Goal: Task Accomplishment & Management: Manage account settings

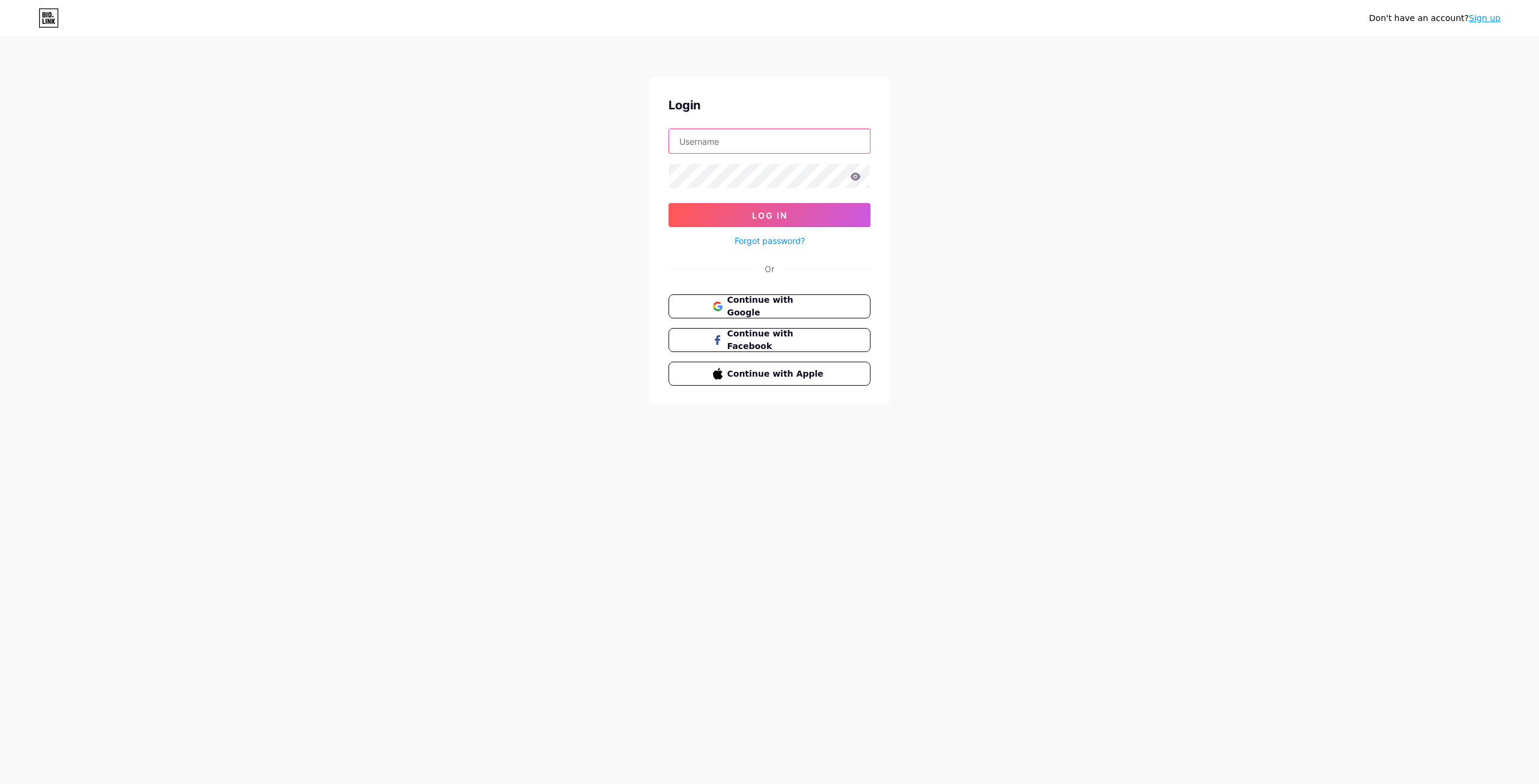
click at [731, 131] on input "text" at bounding box center [769, 140] width 201 height 24
click at [911, 218] on div "Don't have an account? Sign up Login Log In Forgot password? Or Continue with G…" at bounding box center [770, 222] width 1539 height 443
click at [819, 294] on div "Login Log In Forgot password? Or Continue with Google Continue with Facebook Co…" at bounding box center [770, 241] width 240 height 328
click at [811, 302] on span "Continue with Google" at bounding box center [777, 306] width 101 height 25
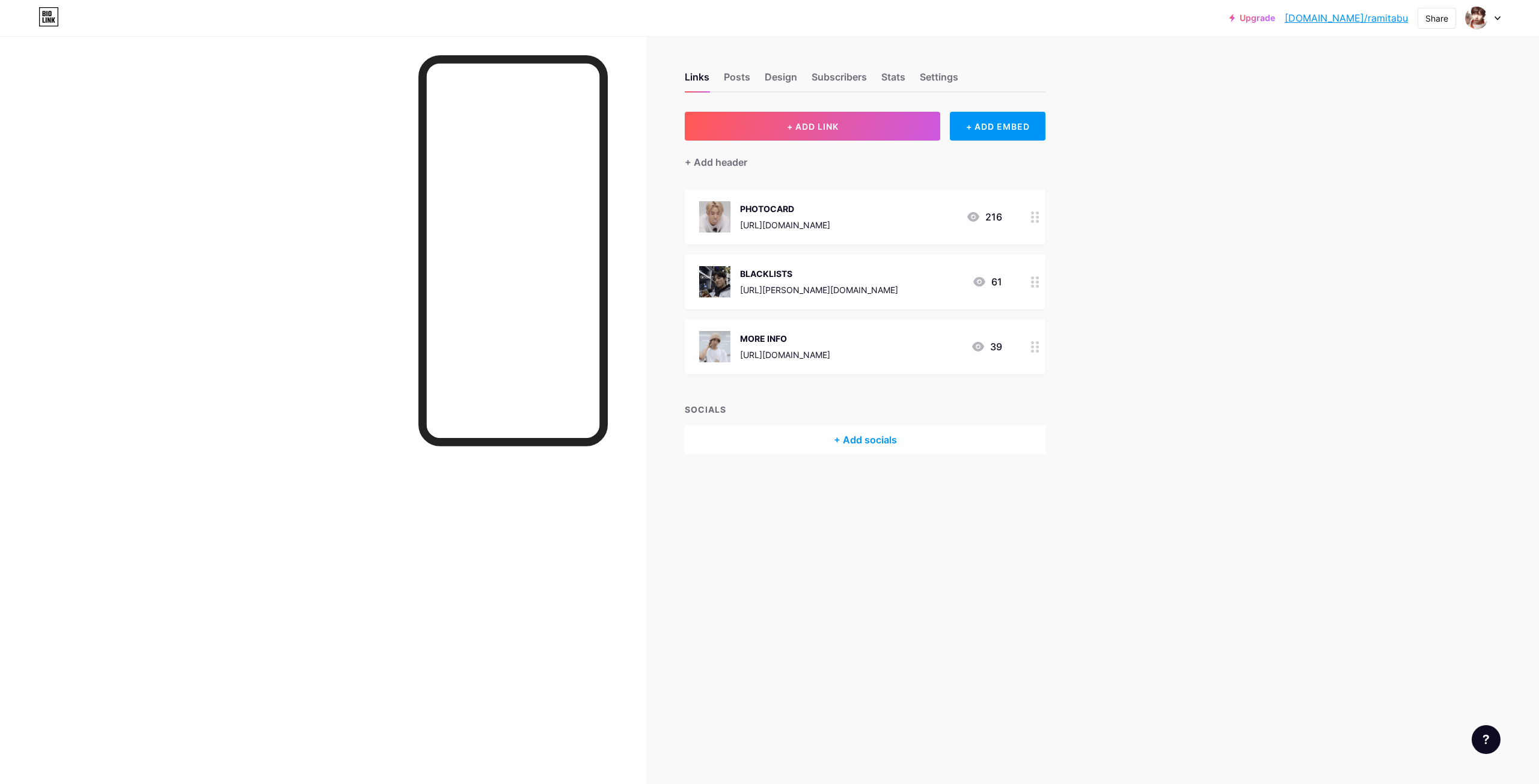
click at [903, 441] on div "+ Add socials" at bounding box center [865, 440] width 361 height 29
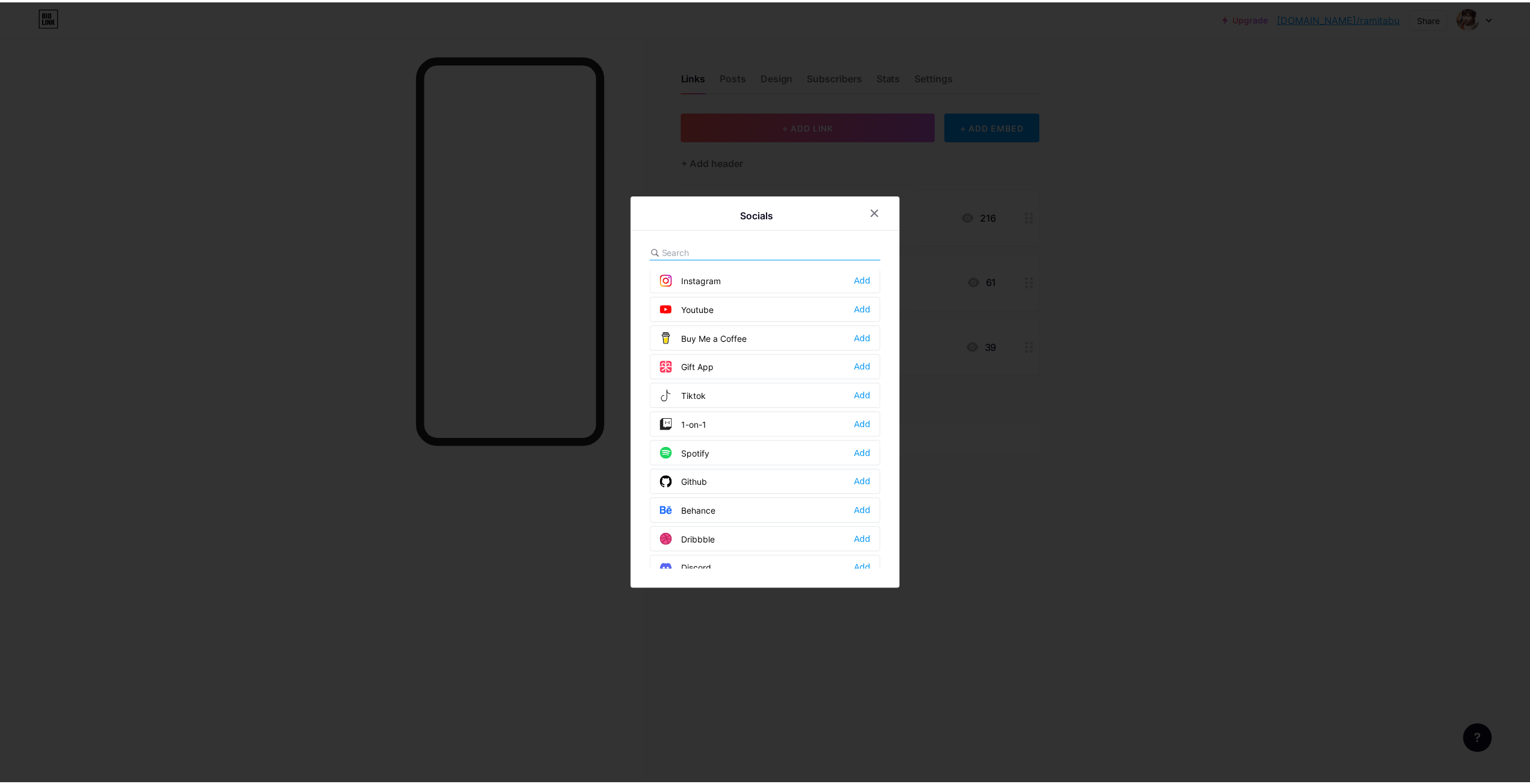
scroll to position [120, 0]
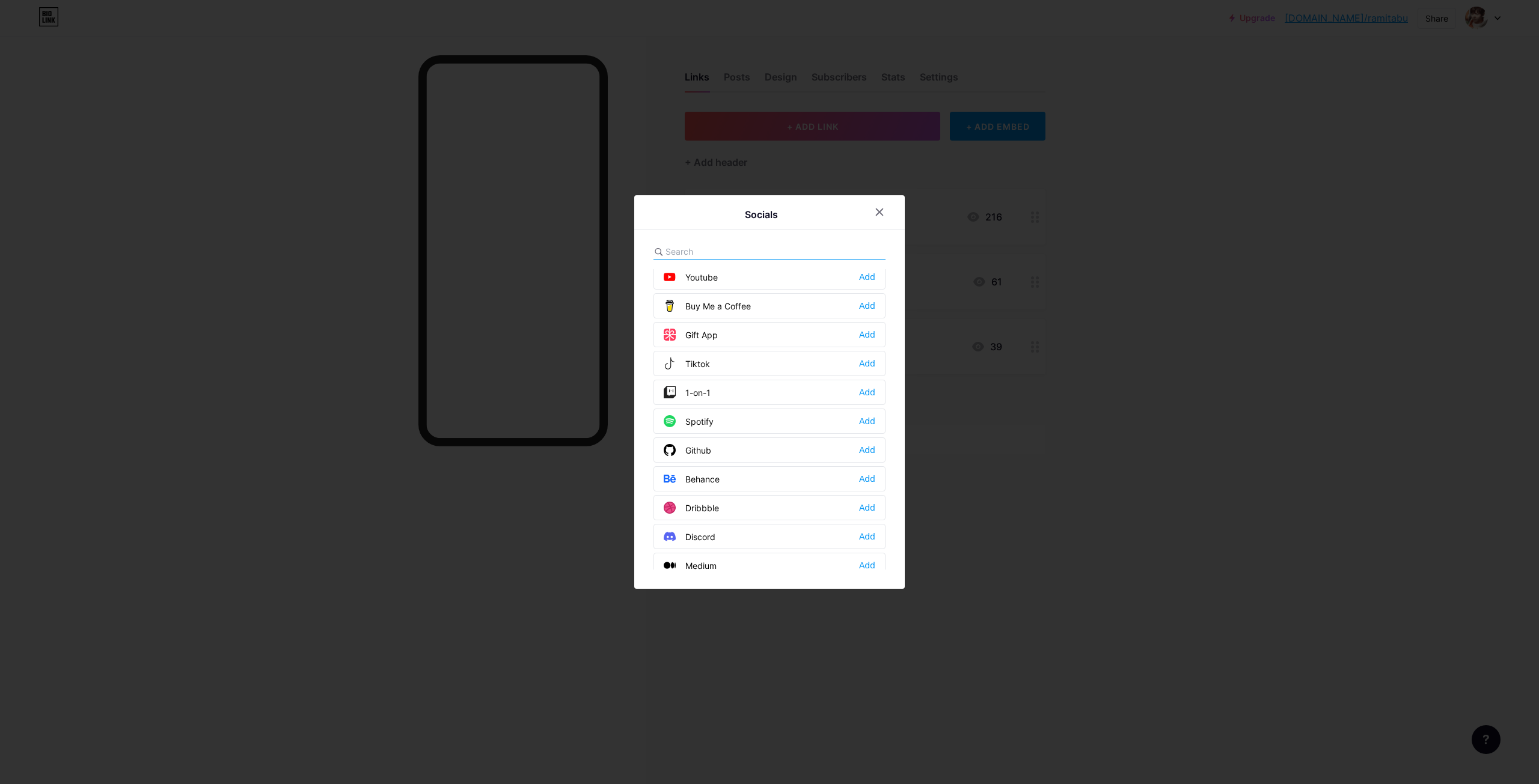
click at [728, 362] on div "Tiktok Add" at bounding box center [770, 364] width 232 height 25
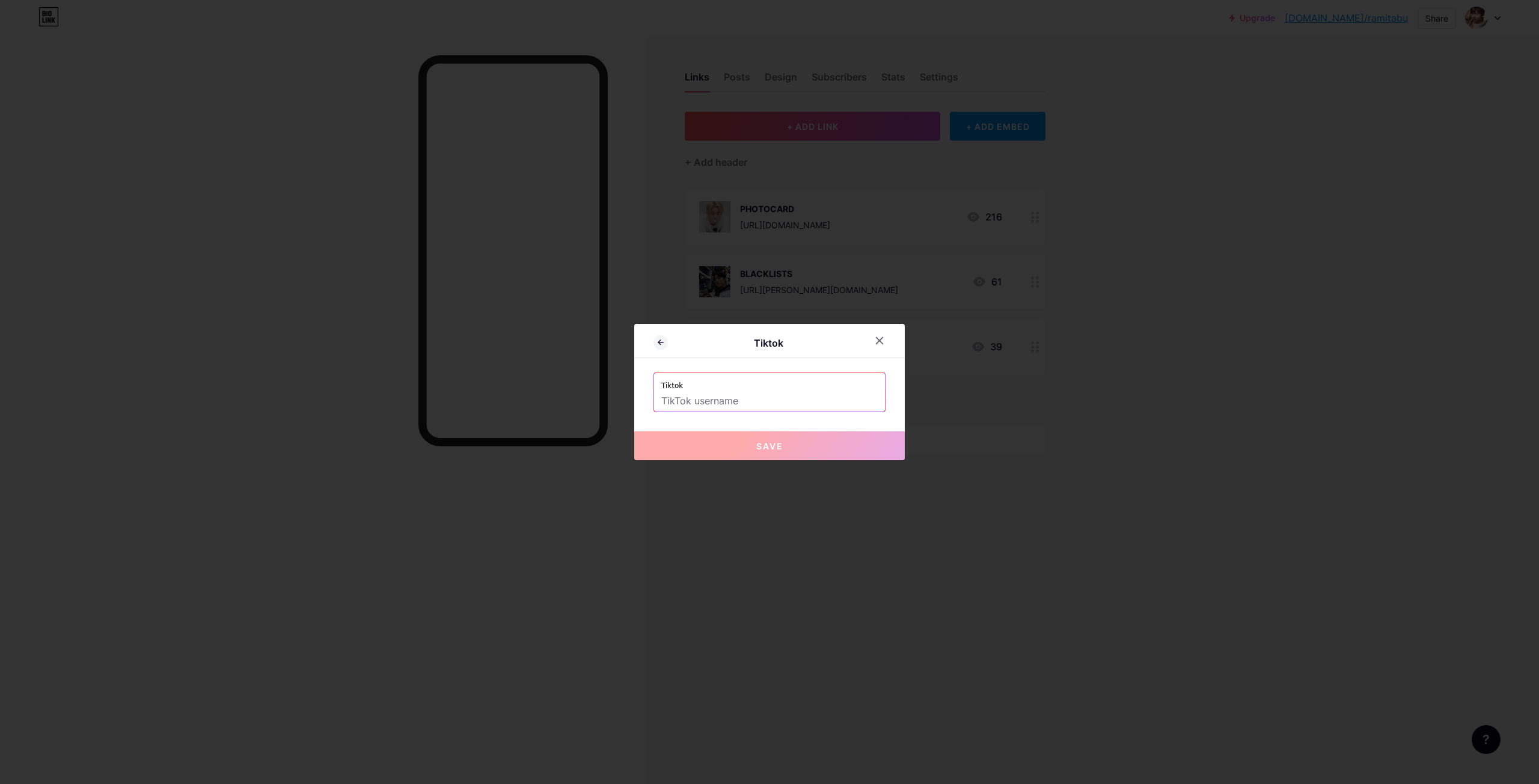
click at [757, 386] on label "Tiktok" at bounding box center [770, 382] width 216 height 18
drag, startPoint x: 749, startPoint y: 393, endPoint x: 743, endPoint y: 399, distance: 8.5
click at [746, 397] on input "text" at bounding box center [770, 401] width 216 height 20
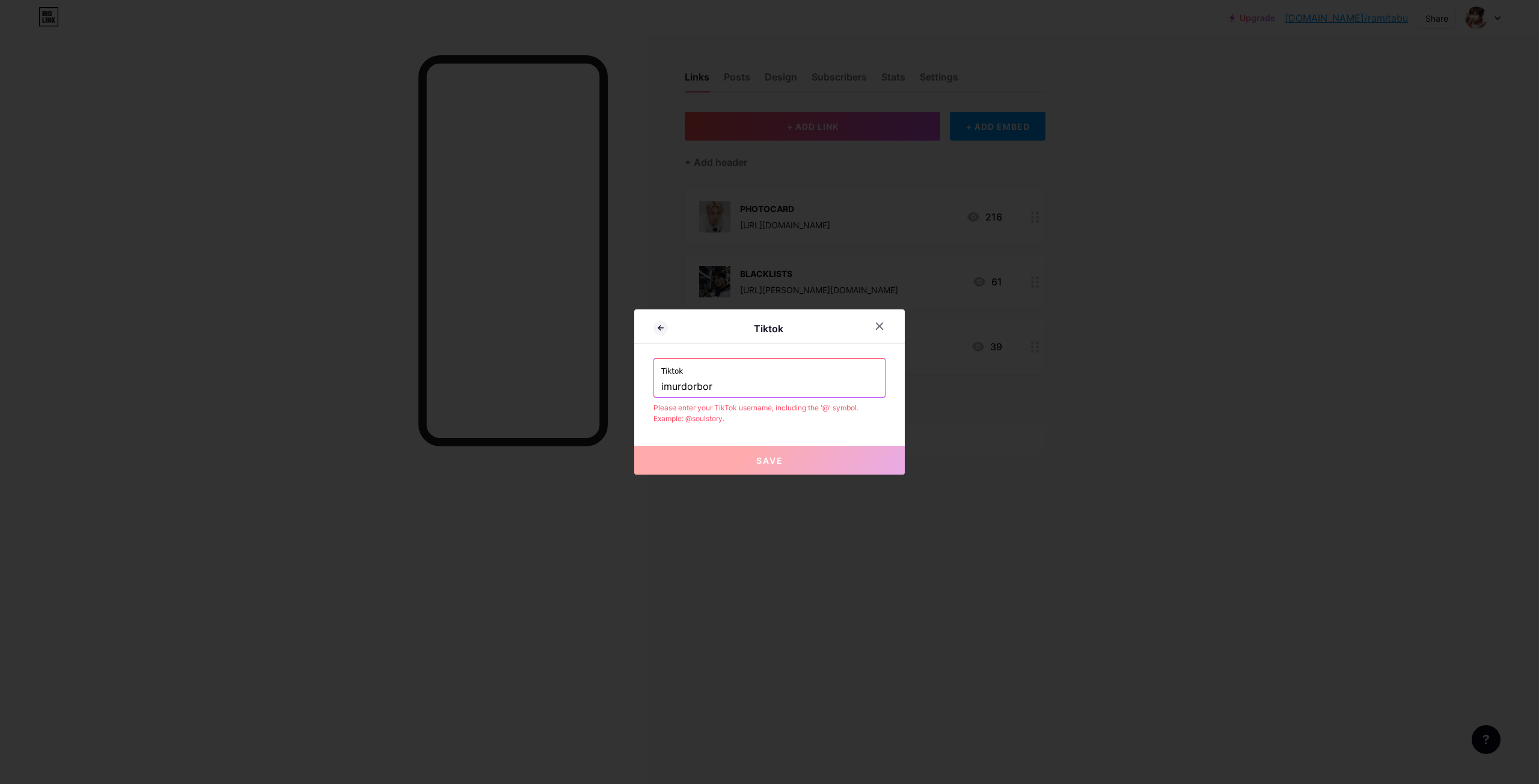
click at [664, 383] on input "imurdorbor" at bounding box center [770, 386] width 216 height 20
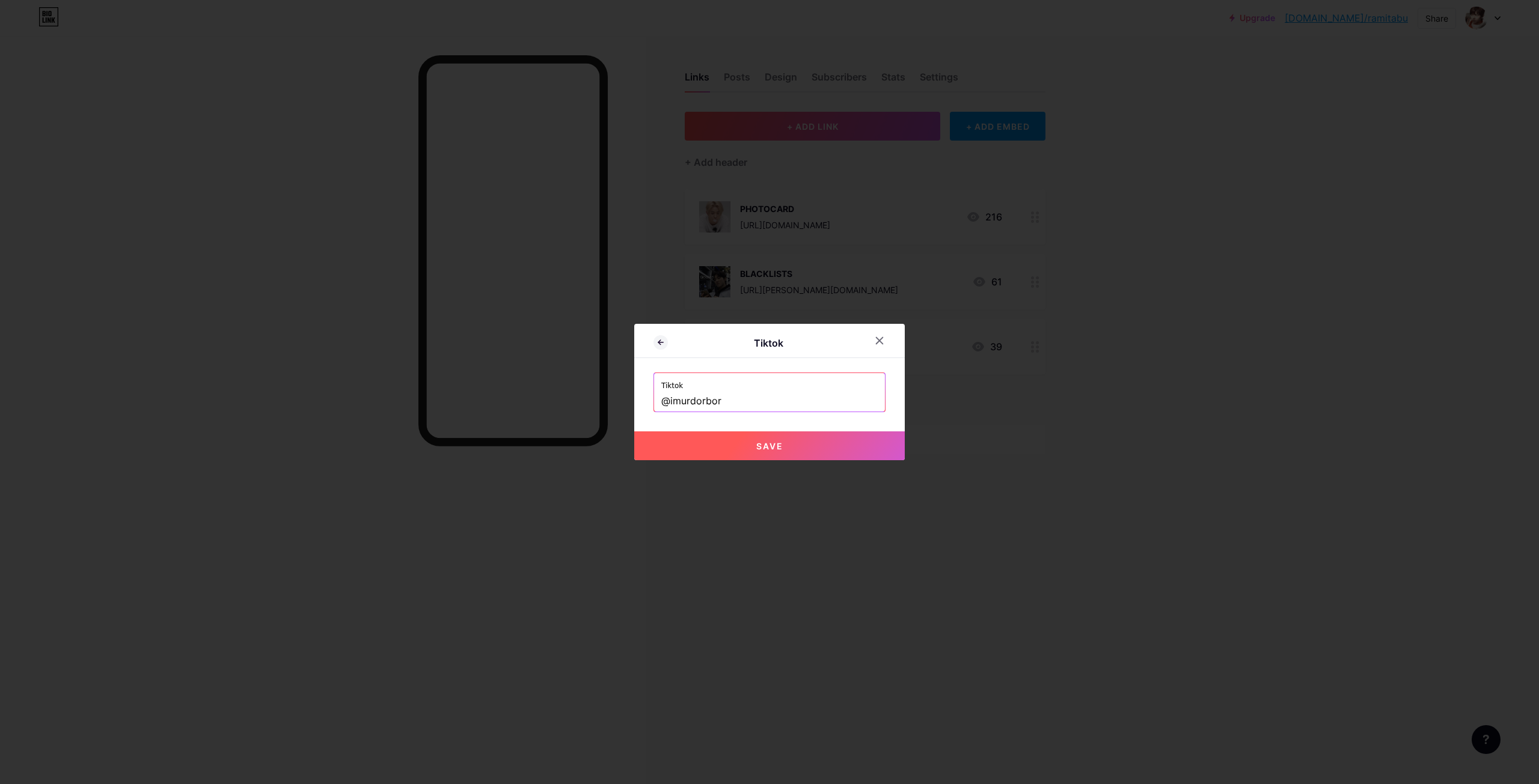
click at [788, 446] on button "Save" at bounding box center [770, 446] width 271 height 29
type input "[URL][DOMAIN_NAME]"
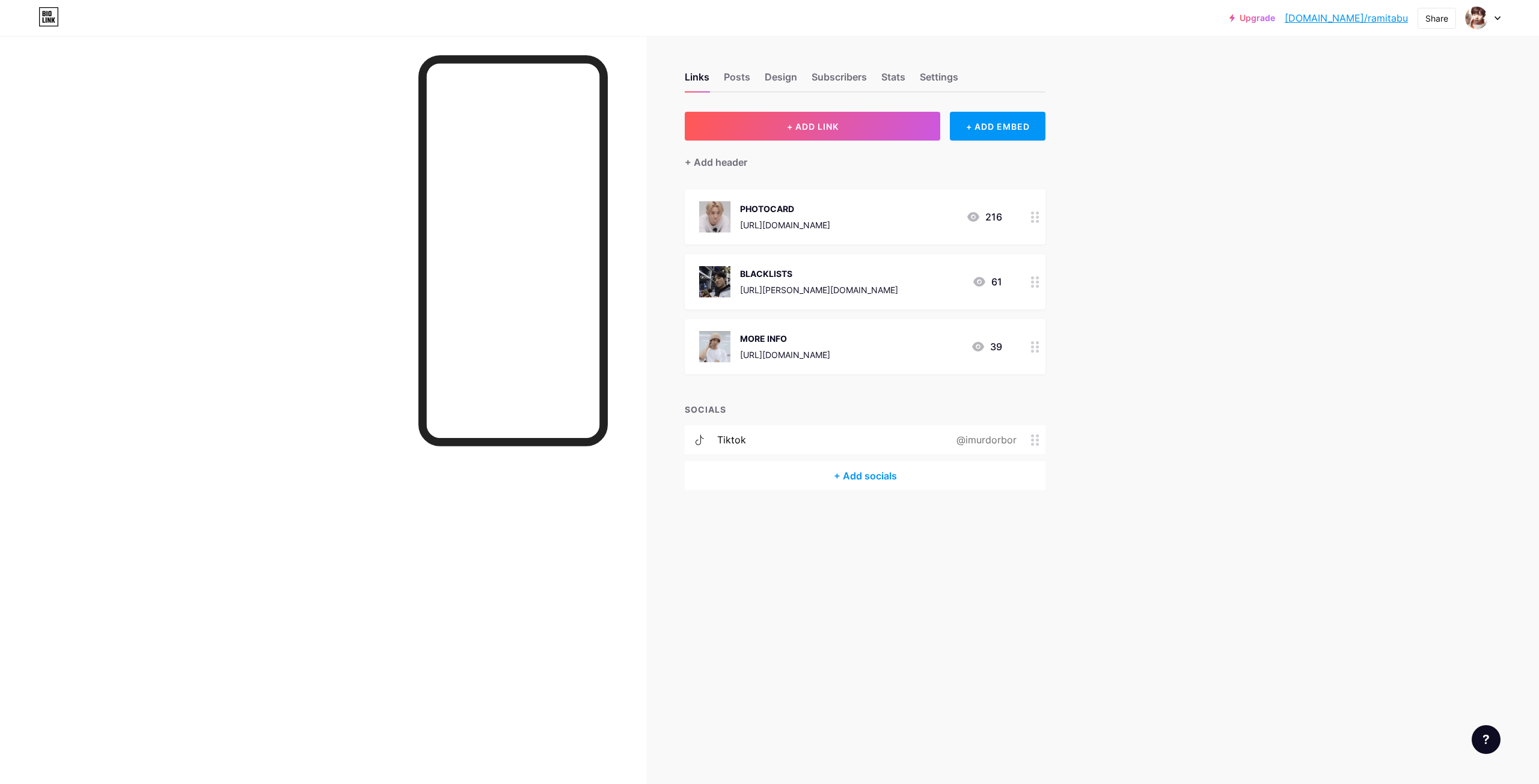
click at [1042, 440] on span at bounding box center [1038, 440] width 14 height 11
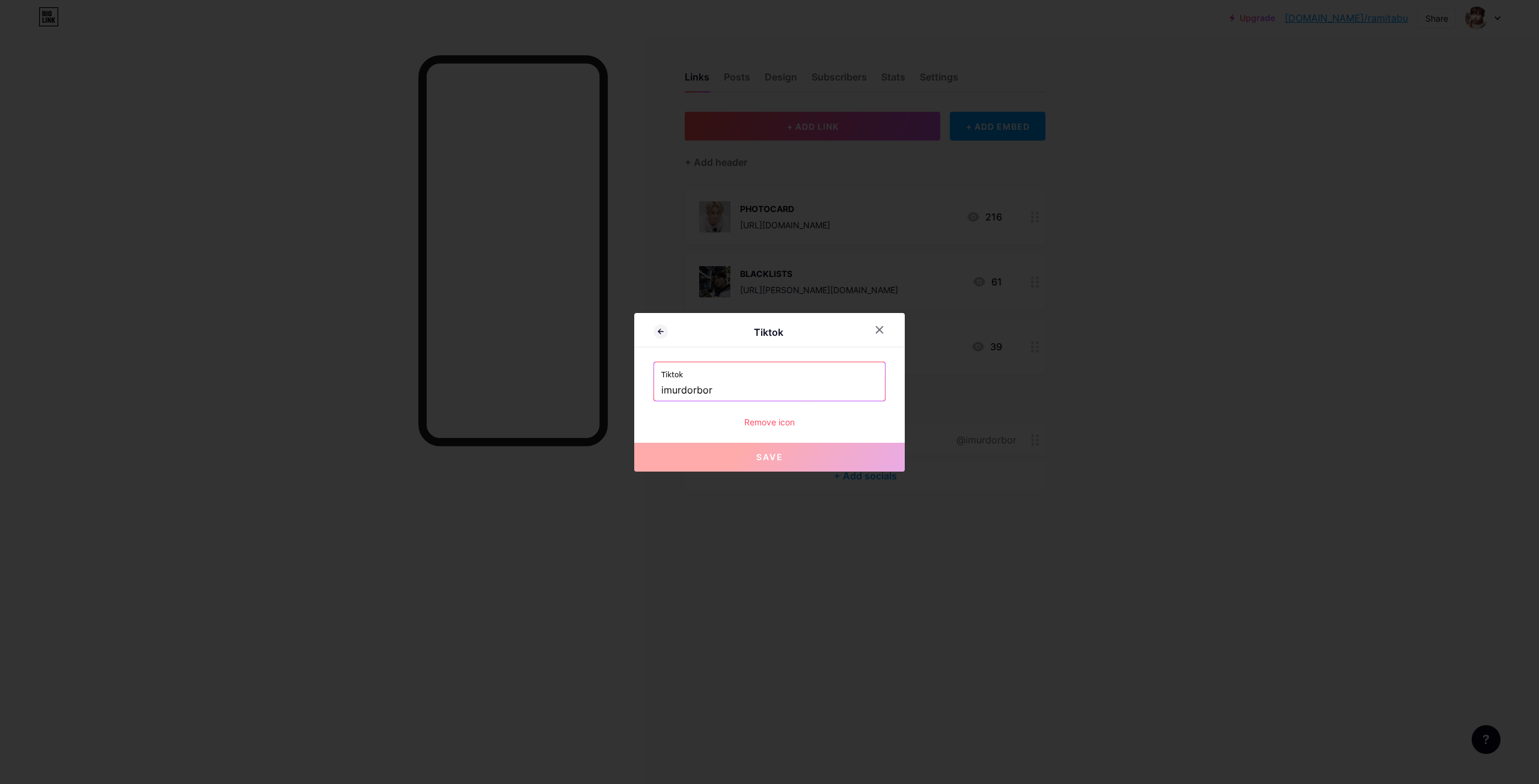
click at [769, 419] on div "Remove icon" at bounding box center [770, 422] width 232 height 12
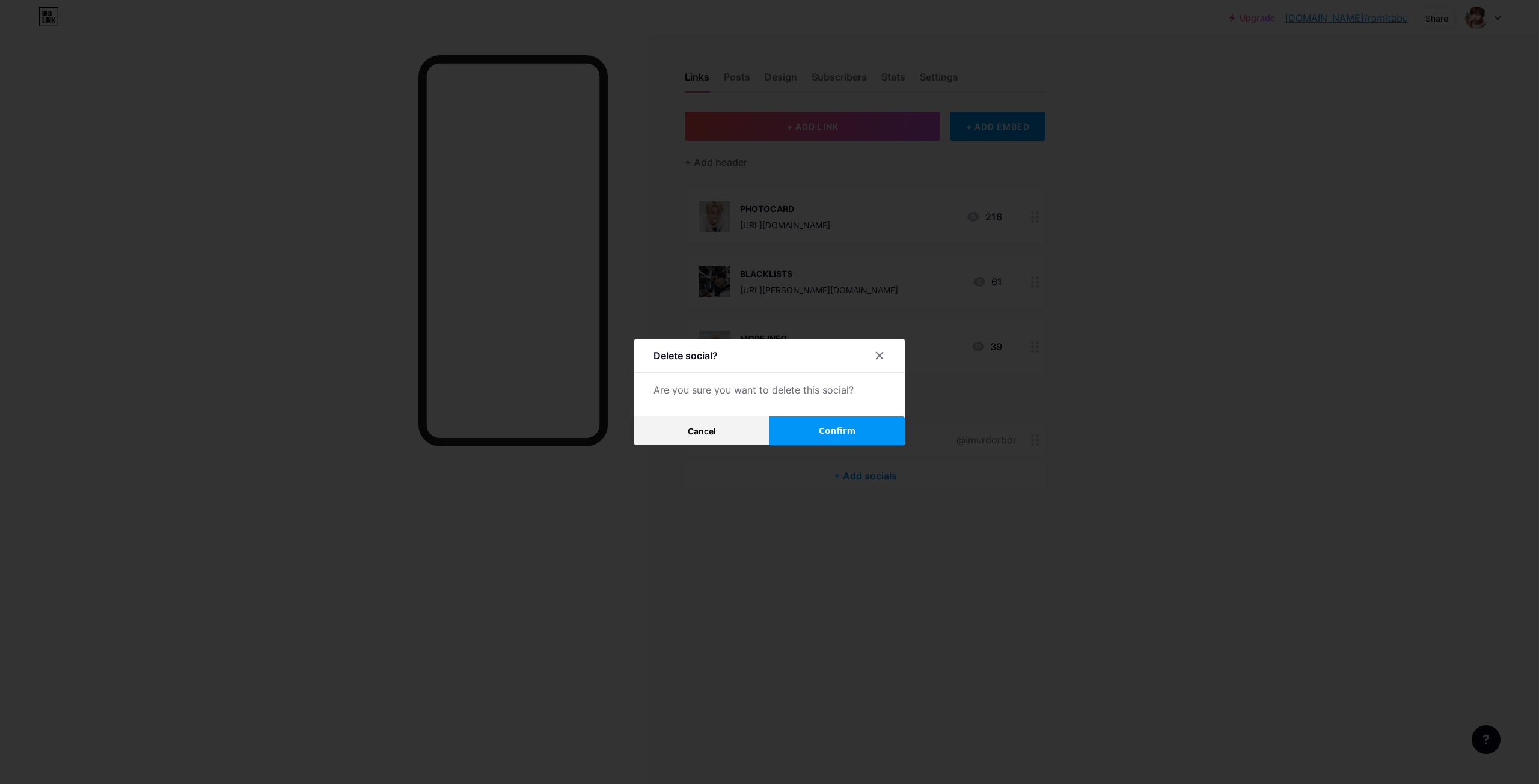
click at [798, 429] on button "Confirm" at bounding box center [837, 430] width 135 height 29
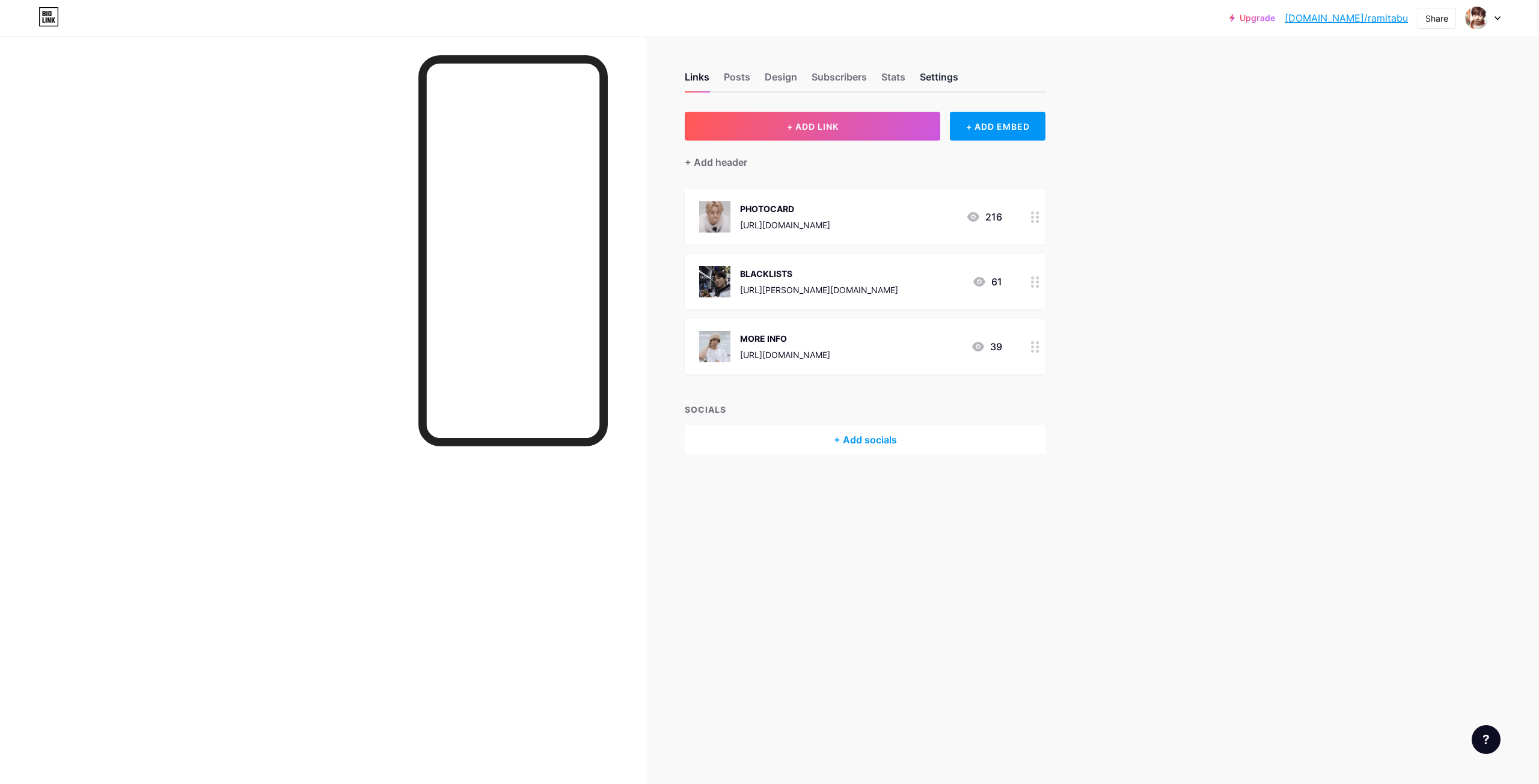
click at [931, 76] on div "Settings" at bounding box center [939, 81] width 39 height 22
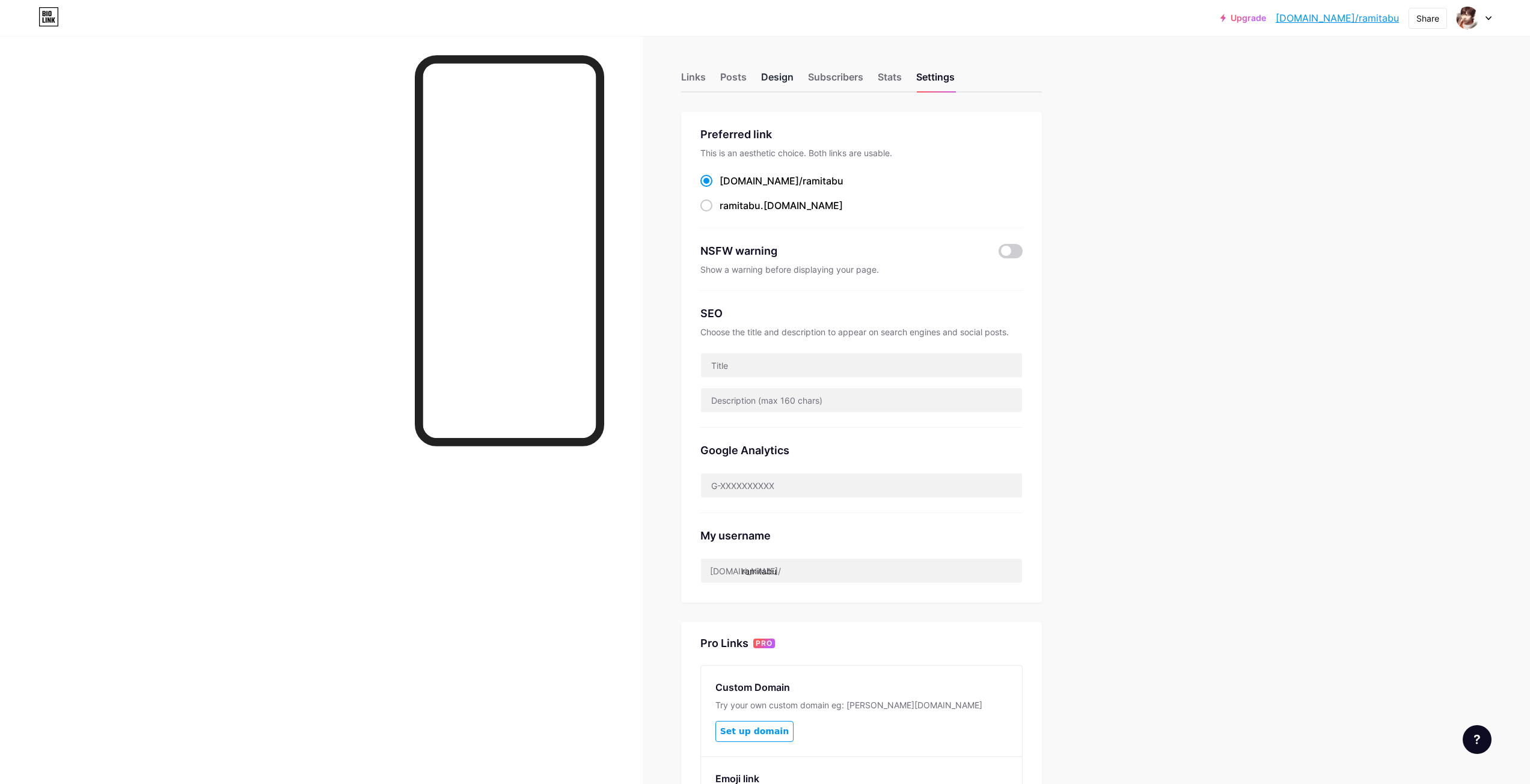
click at [789, 80] on div "Design" at bounding box center [776, 81] width 32 height 22
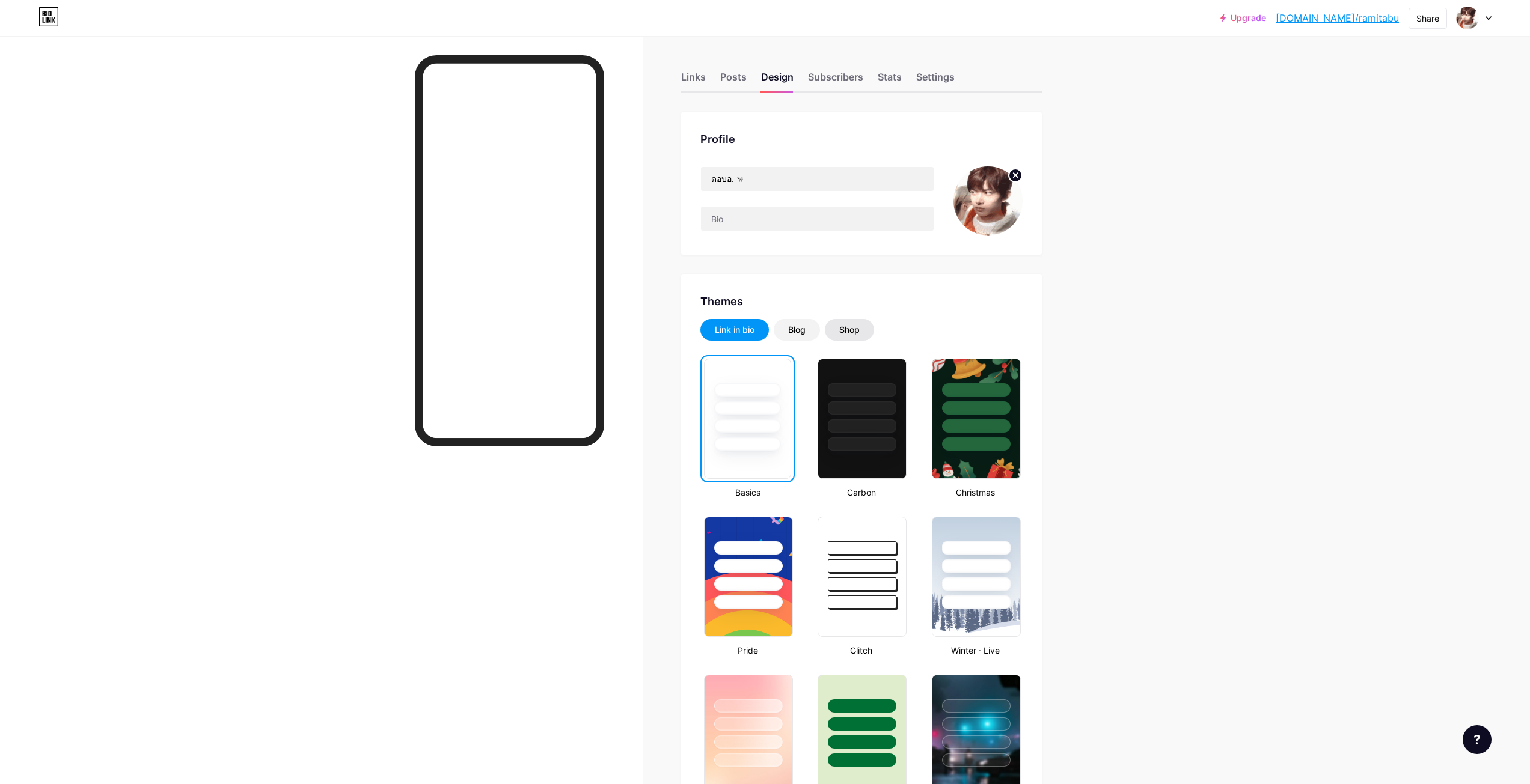
click at [860, 335] on div "Shop" at bounding box center [849, 330] width 20 height 12
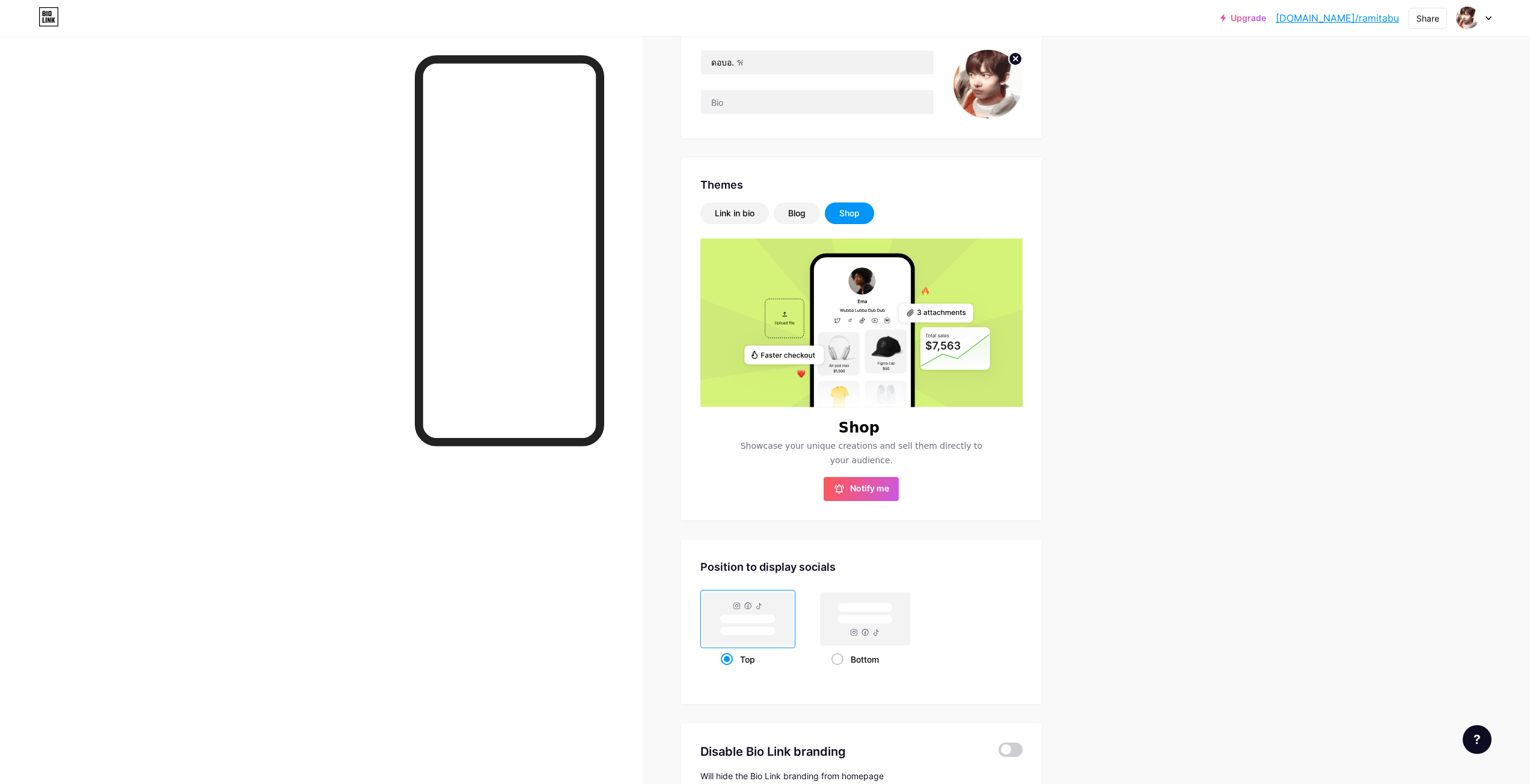
scroll to position [120, 0]
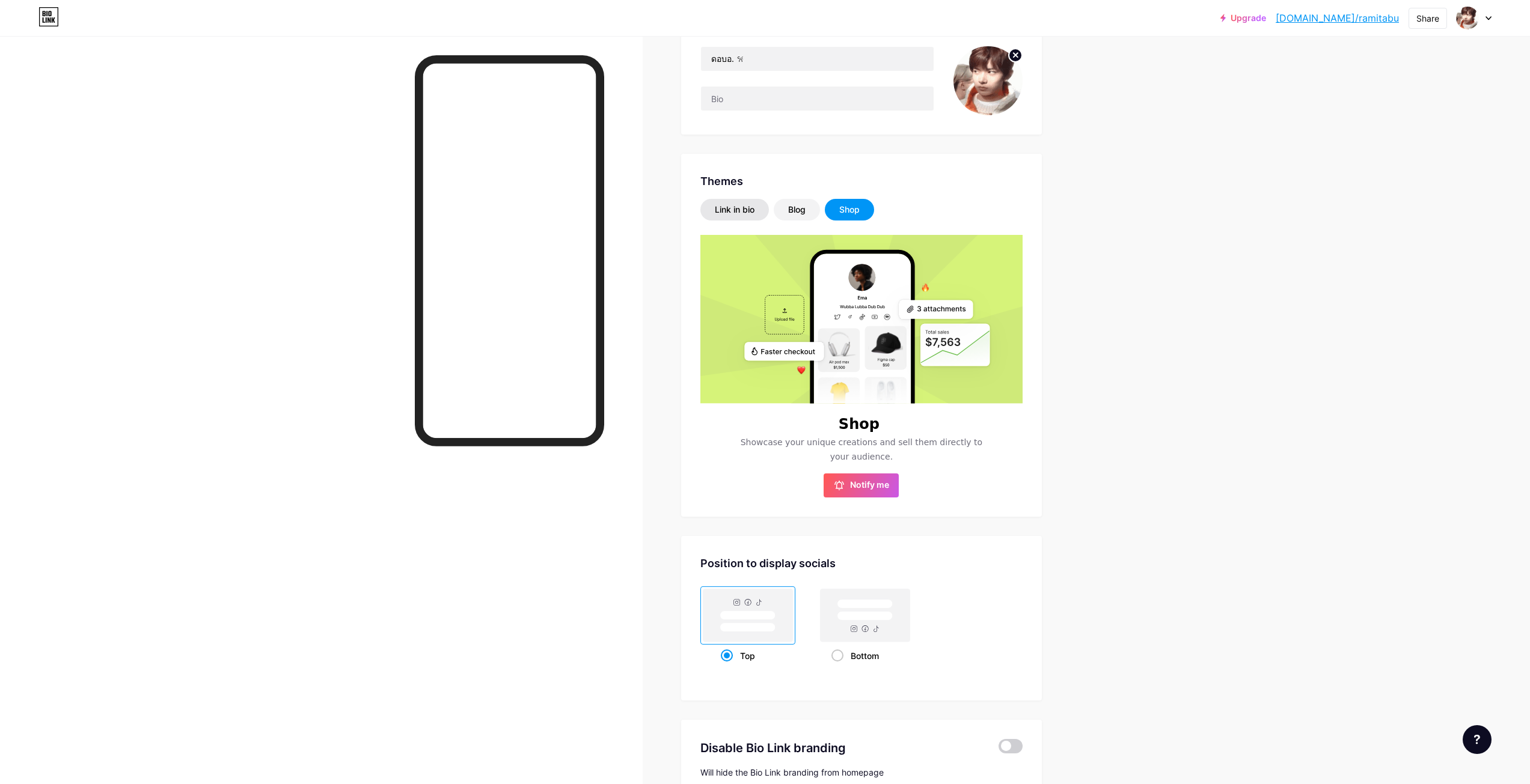
click at [752, 202] on div "Link in bio" at bounding box center [734, 209] width 68 height 22
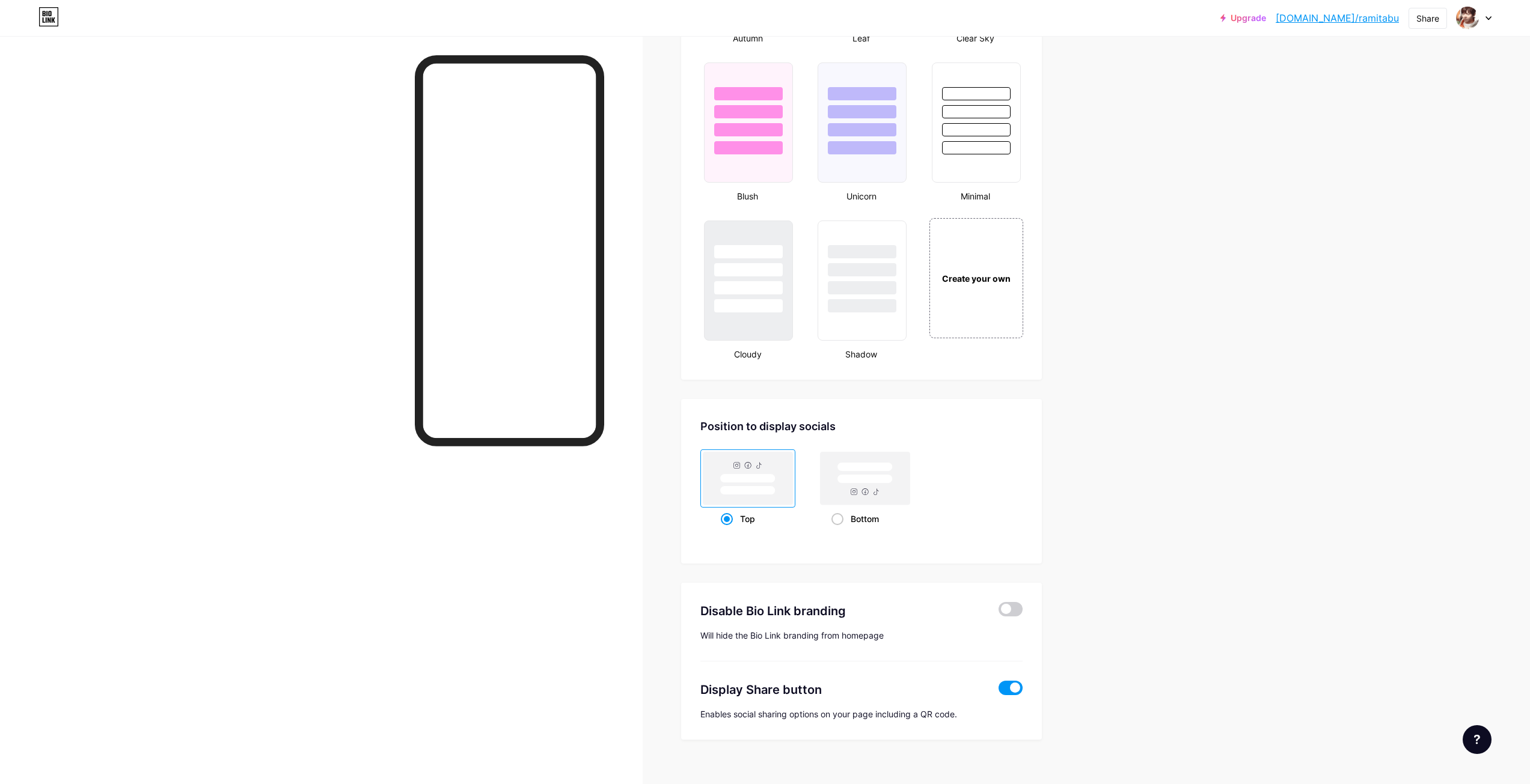
scroll to position [1261, 0]
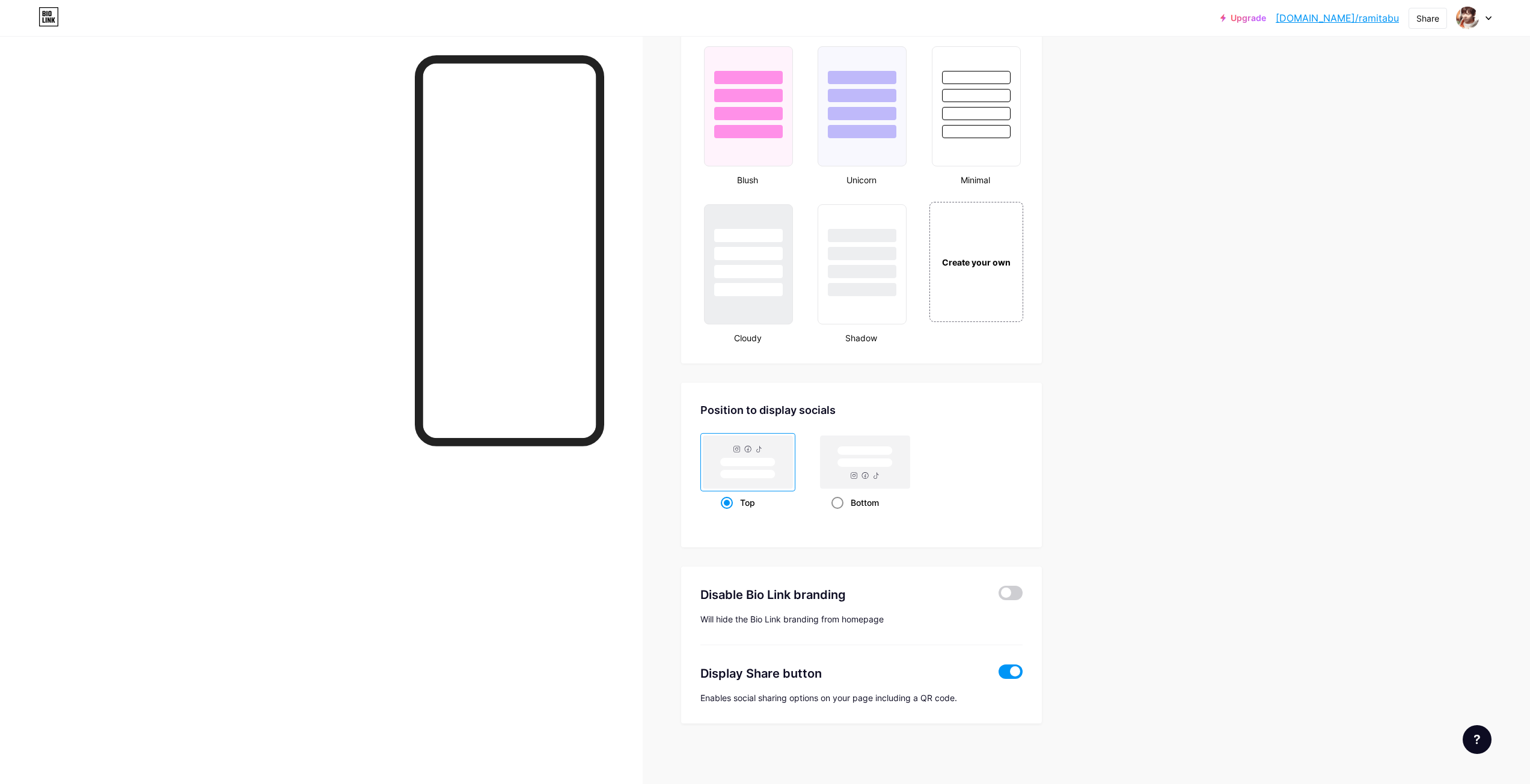
click at [872, 462] on rect at bounding box center [864, 463] width 55 height 9
click at [839, 513] on input "Bottom" at bounding box center [835, 517] width 8 height 8
radio input "true"
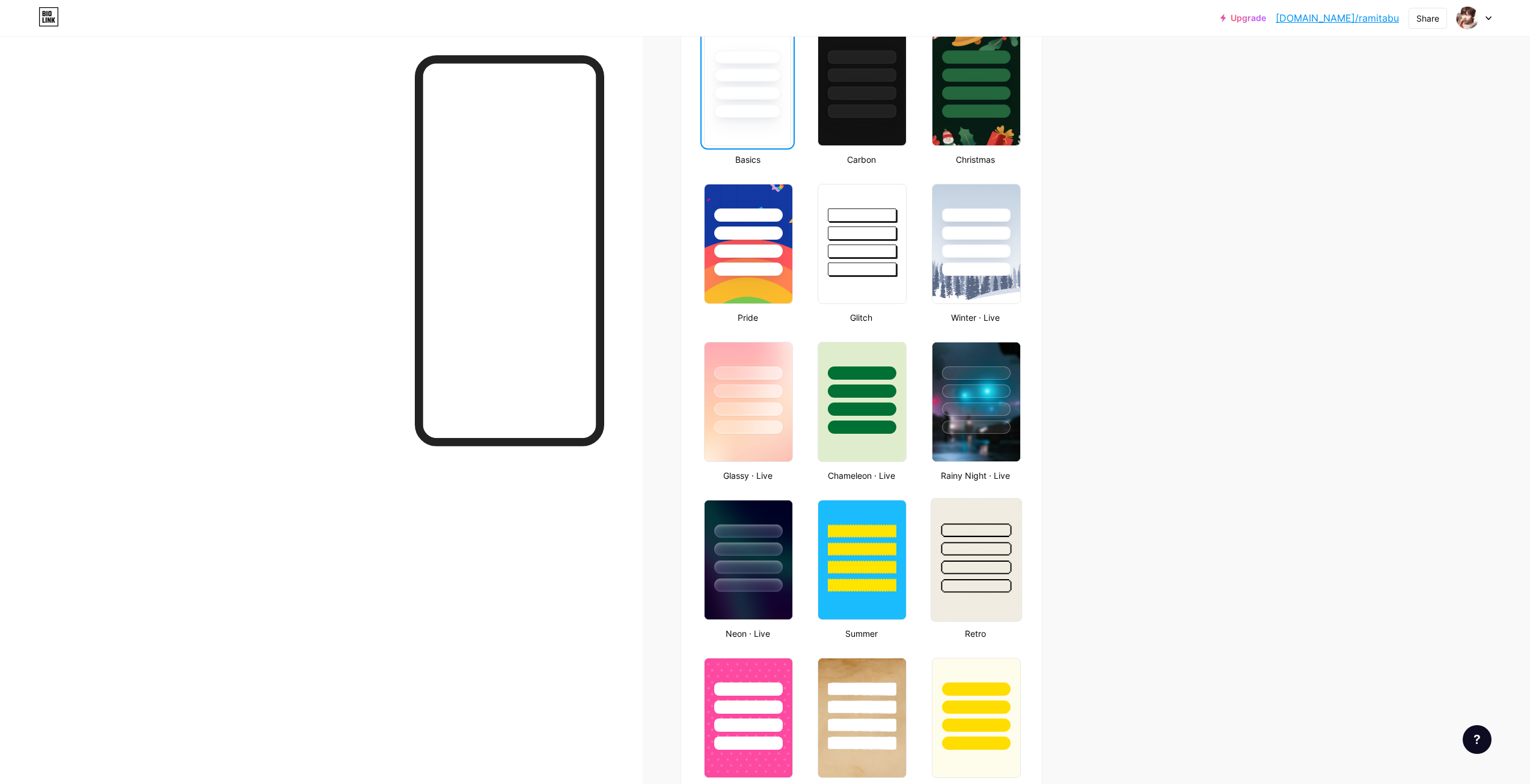
scroll to position [300, 0]
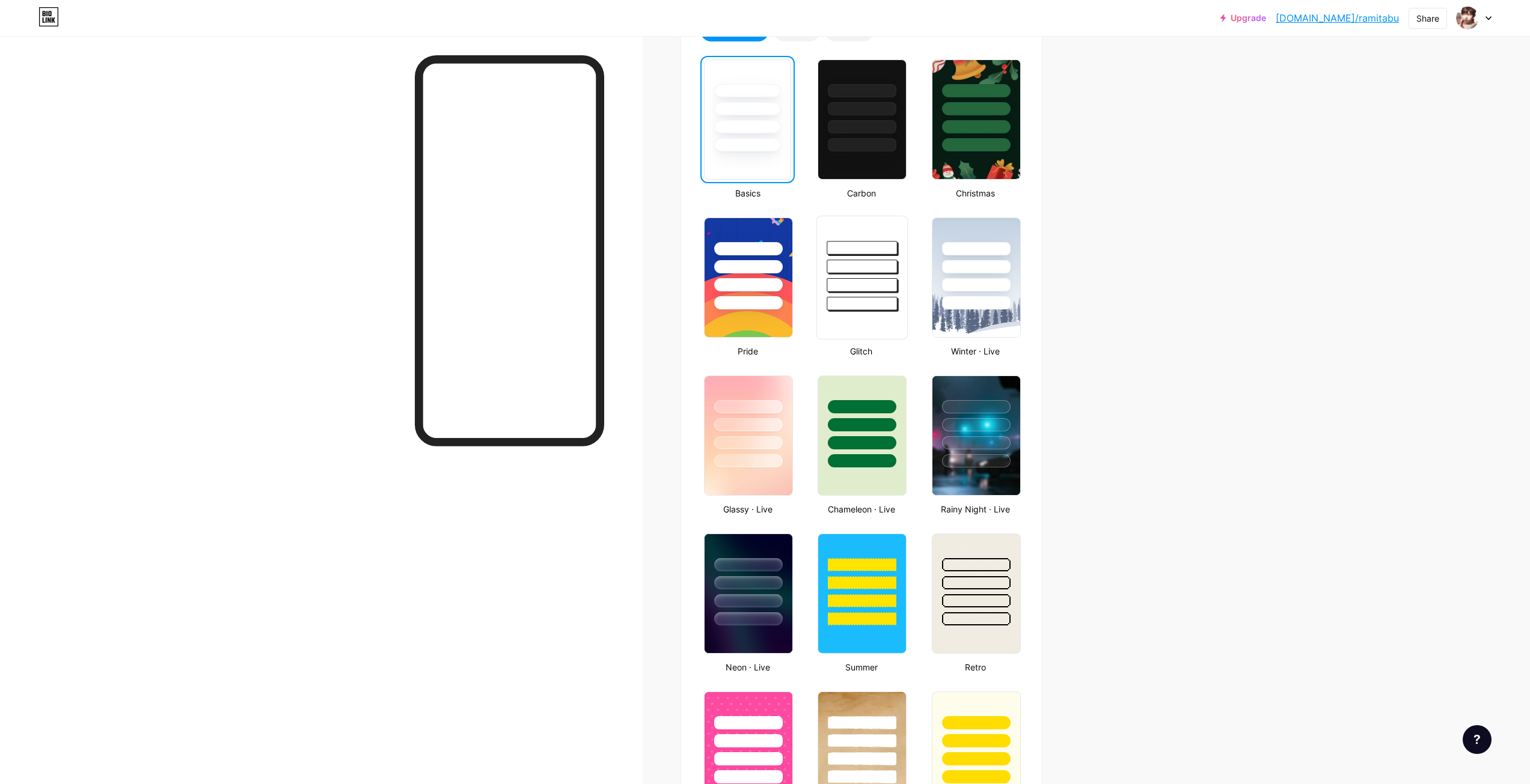
click at [851, 267] on div at bounding box center [862, 266] width 70 height 14
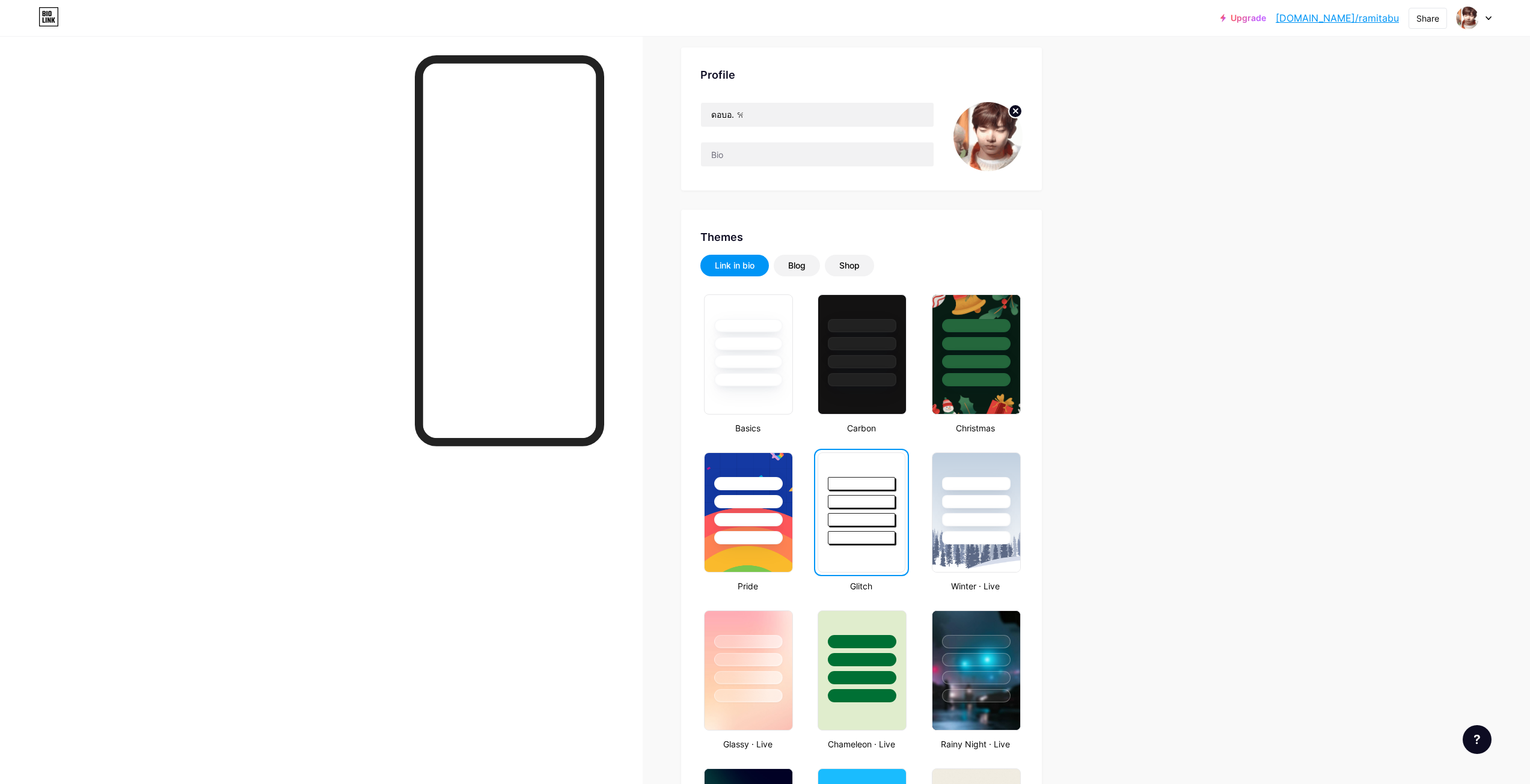
scroll to position [59, 0]
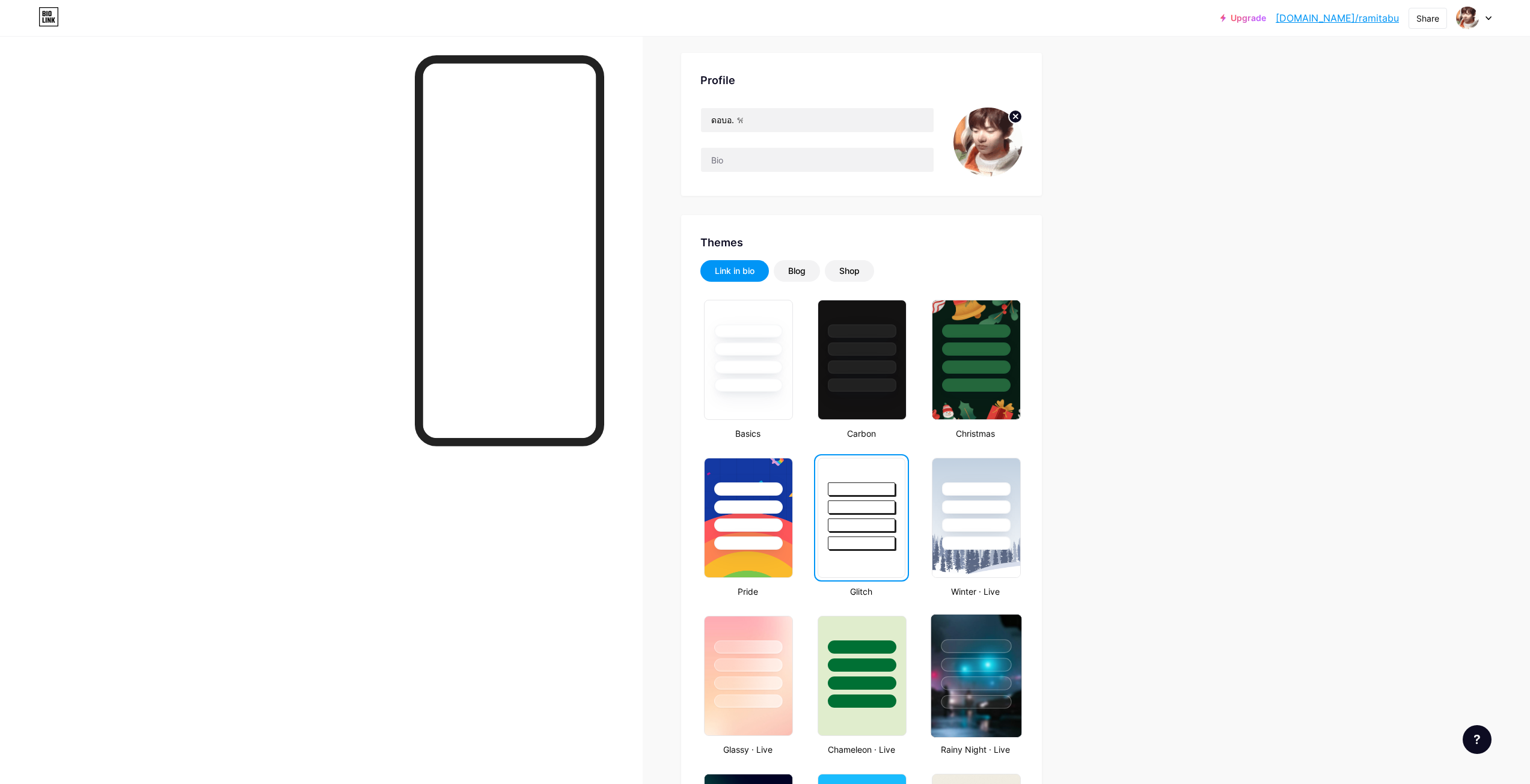
click at [988, 662] on div at bounding box center [975, 665] width 70 height 14
click at [736, 380] on div at bounding box center [748, 386] width 70 height 14
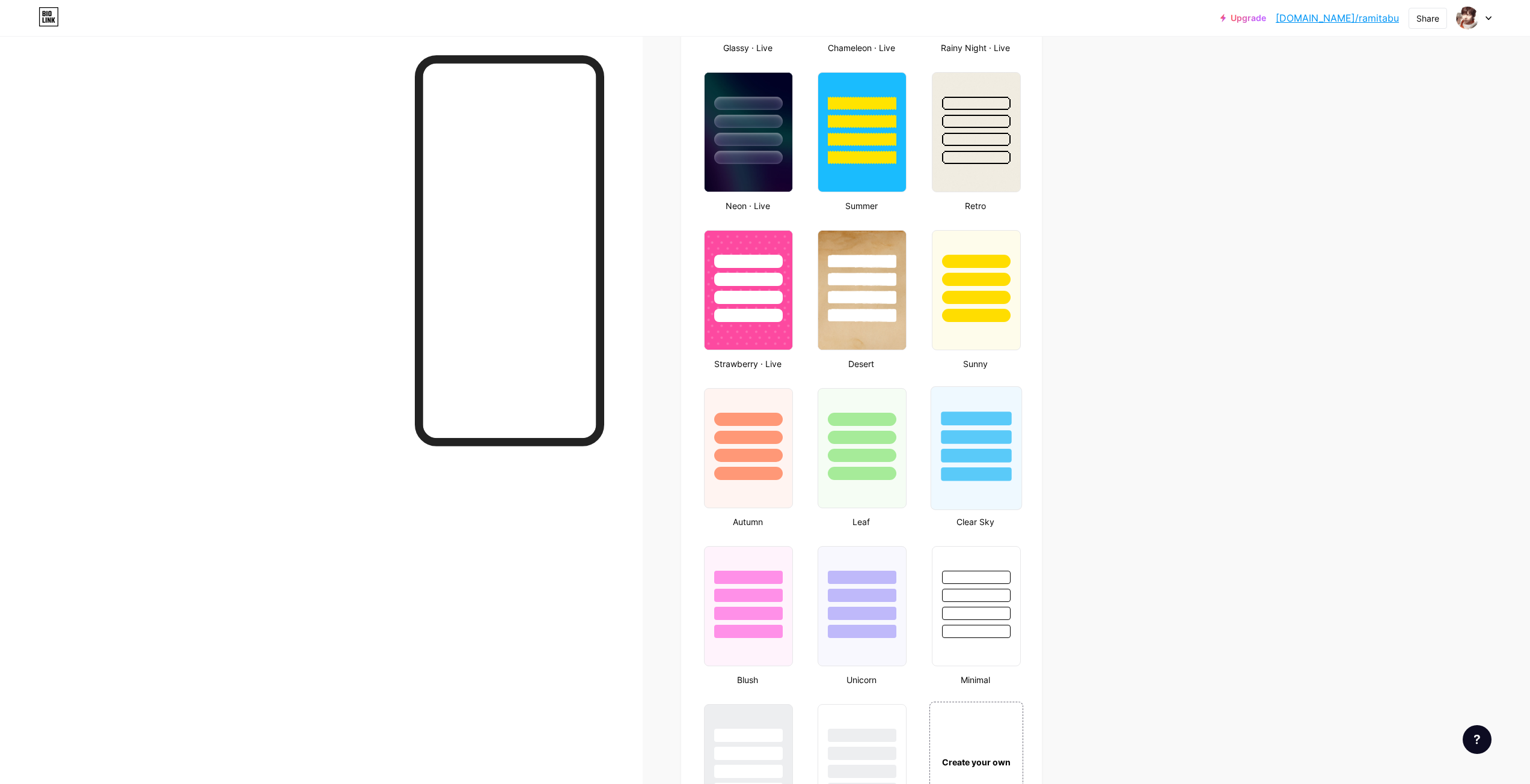
scroll to position [901, 0]
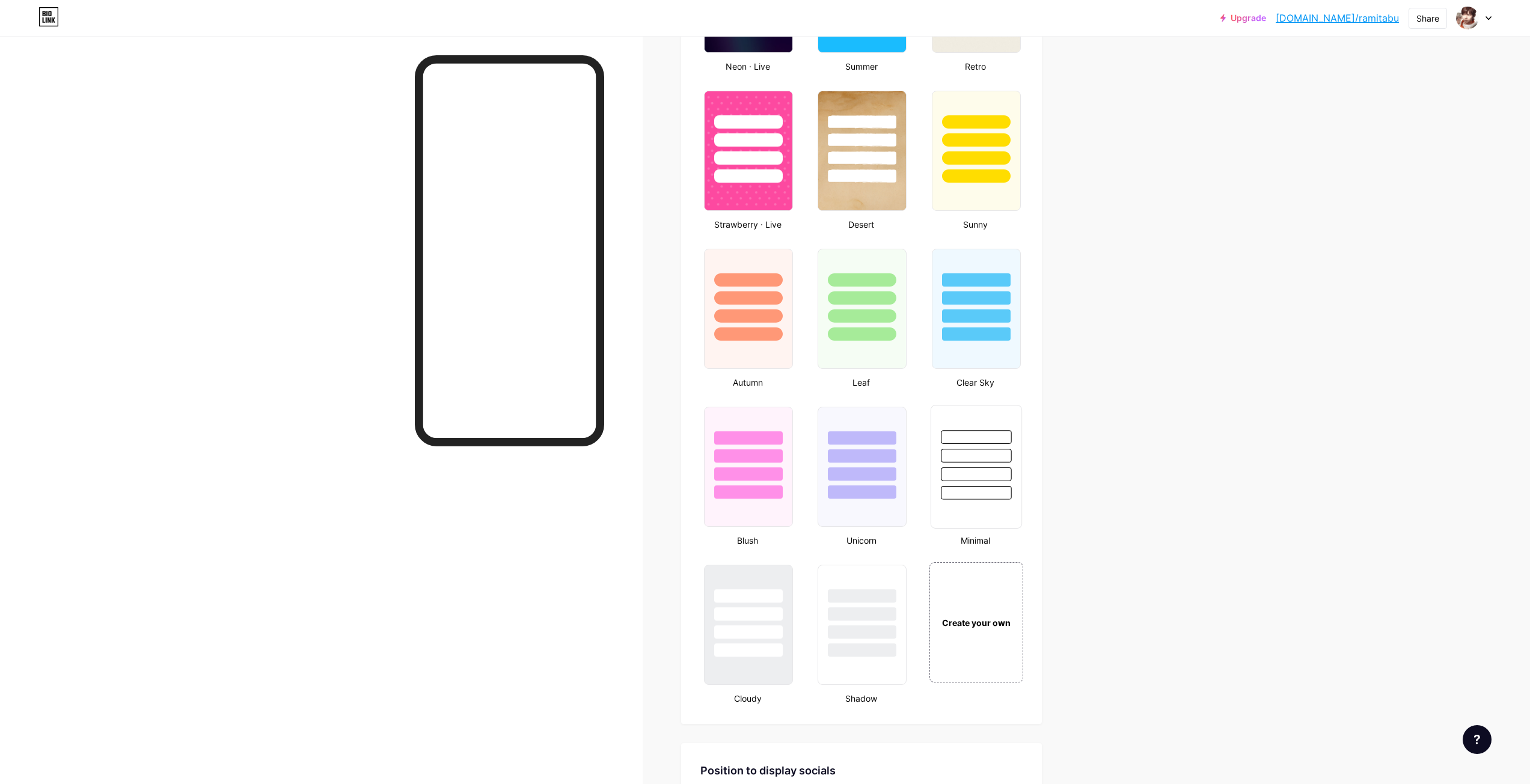
click at [977, 488] on div at bounding box center [975, 493] width 70 height 14
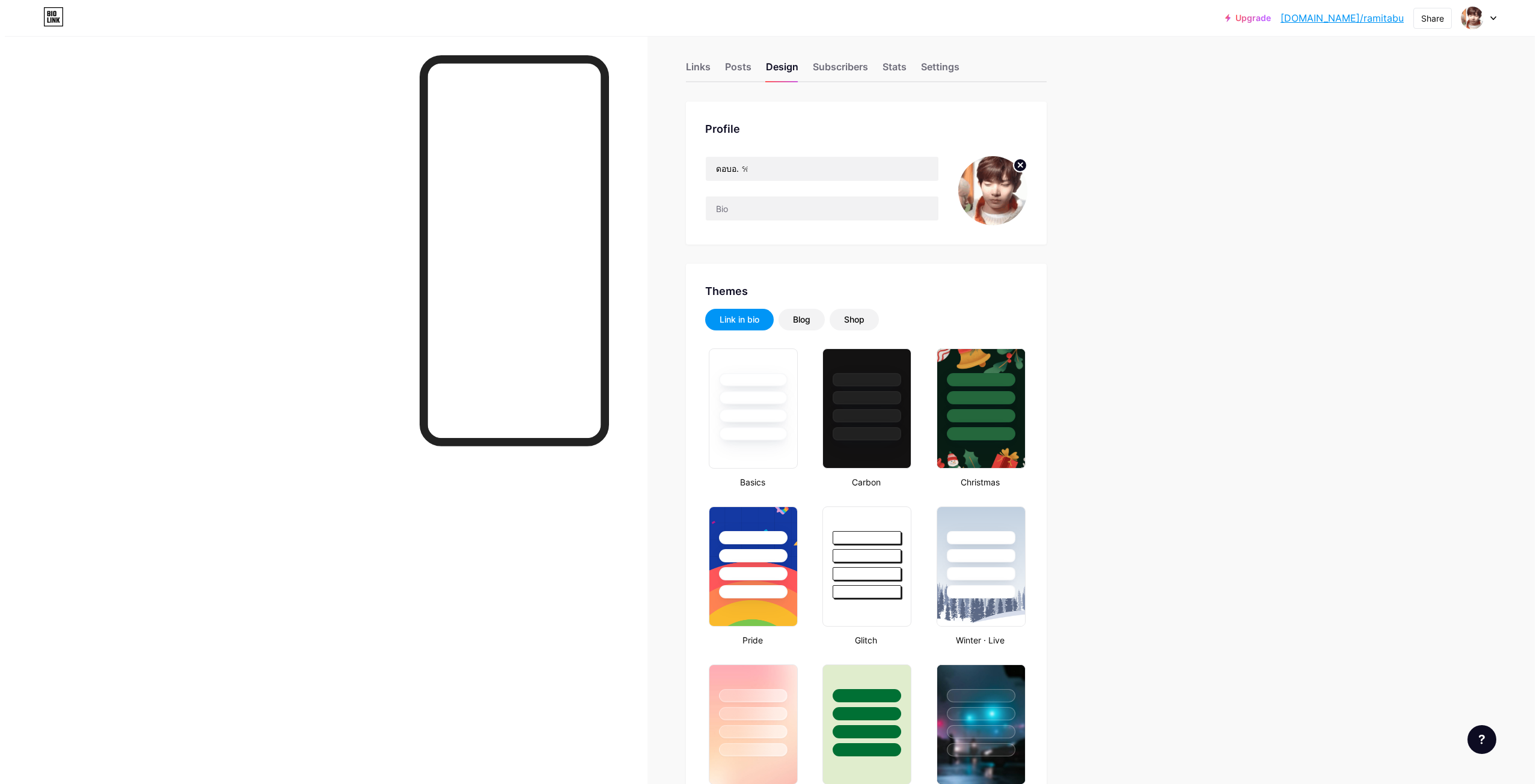
scroll to position [0, 0]
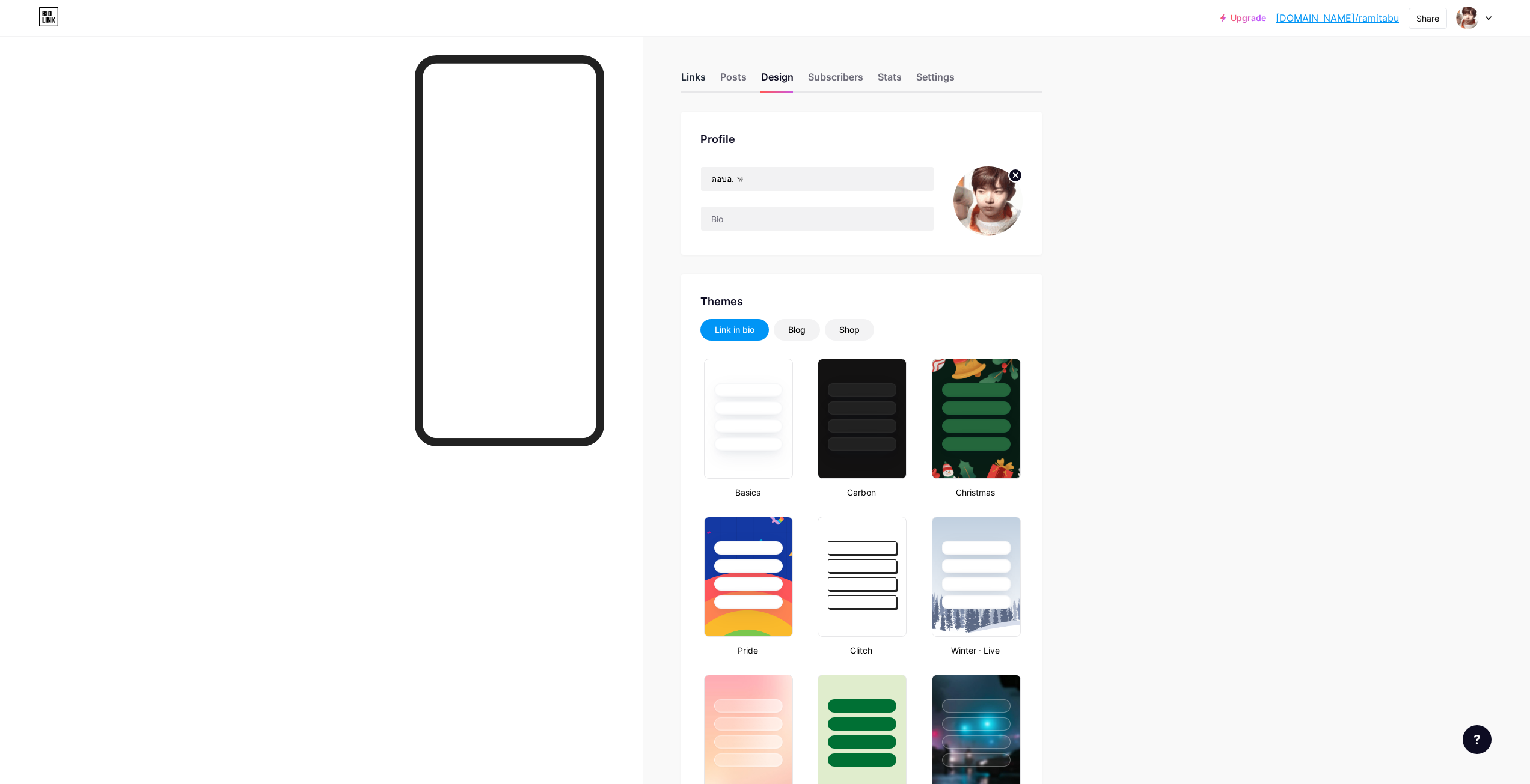
click at [698, 82] on div "Links" at bounding box center [693, 81] width 25 height 22
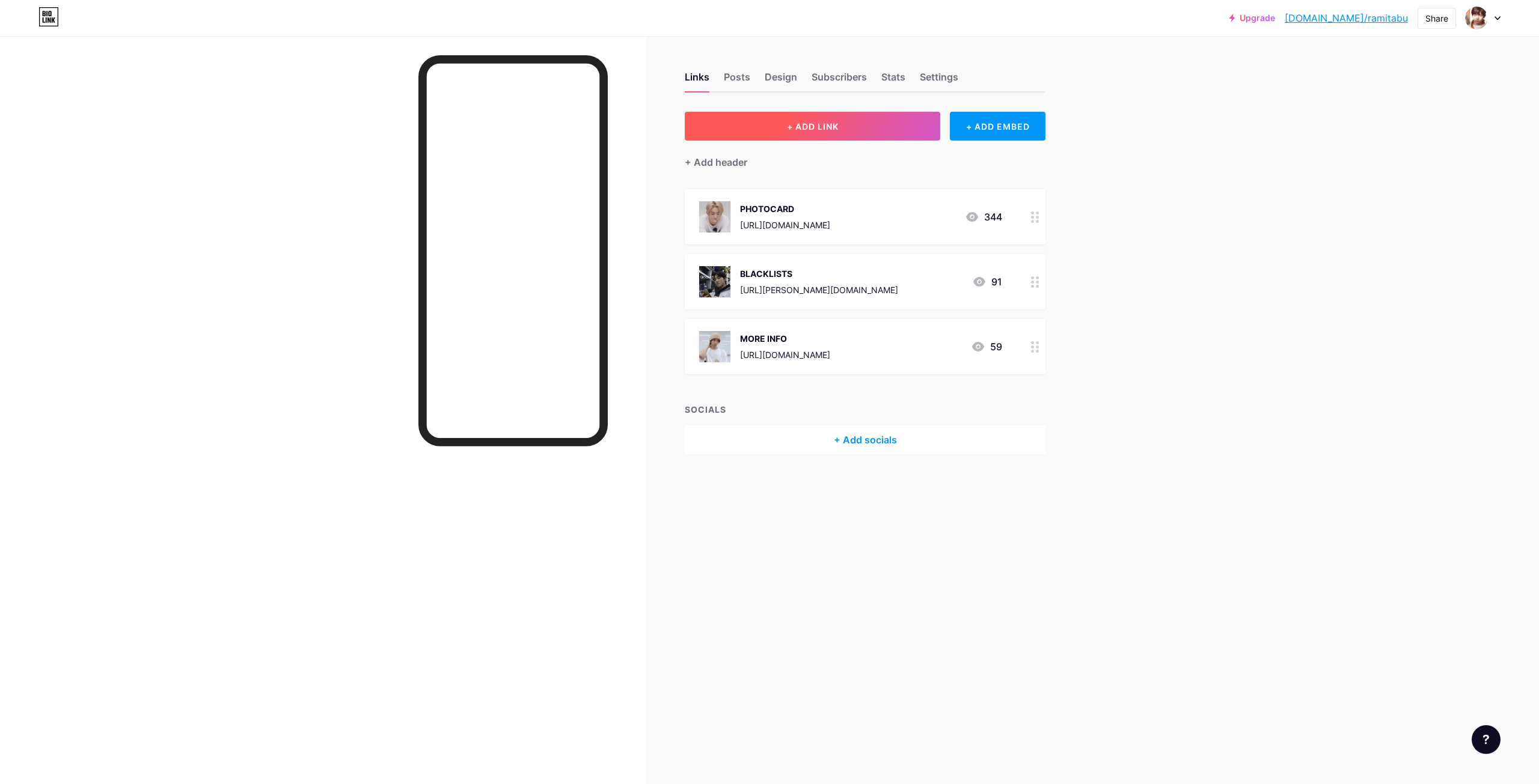
click at [803, 128] on span "+ ADD LINK" at bounding box center [812, 127] width 52 height 11
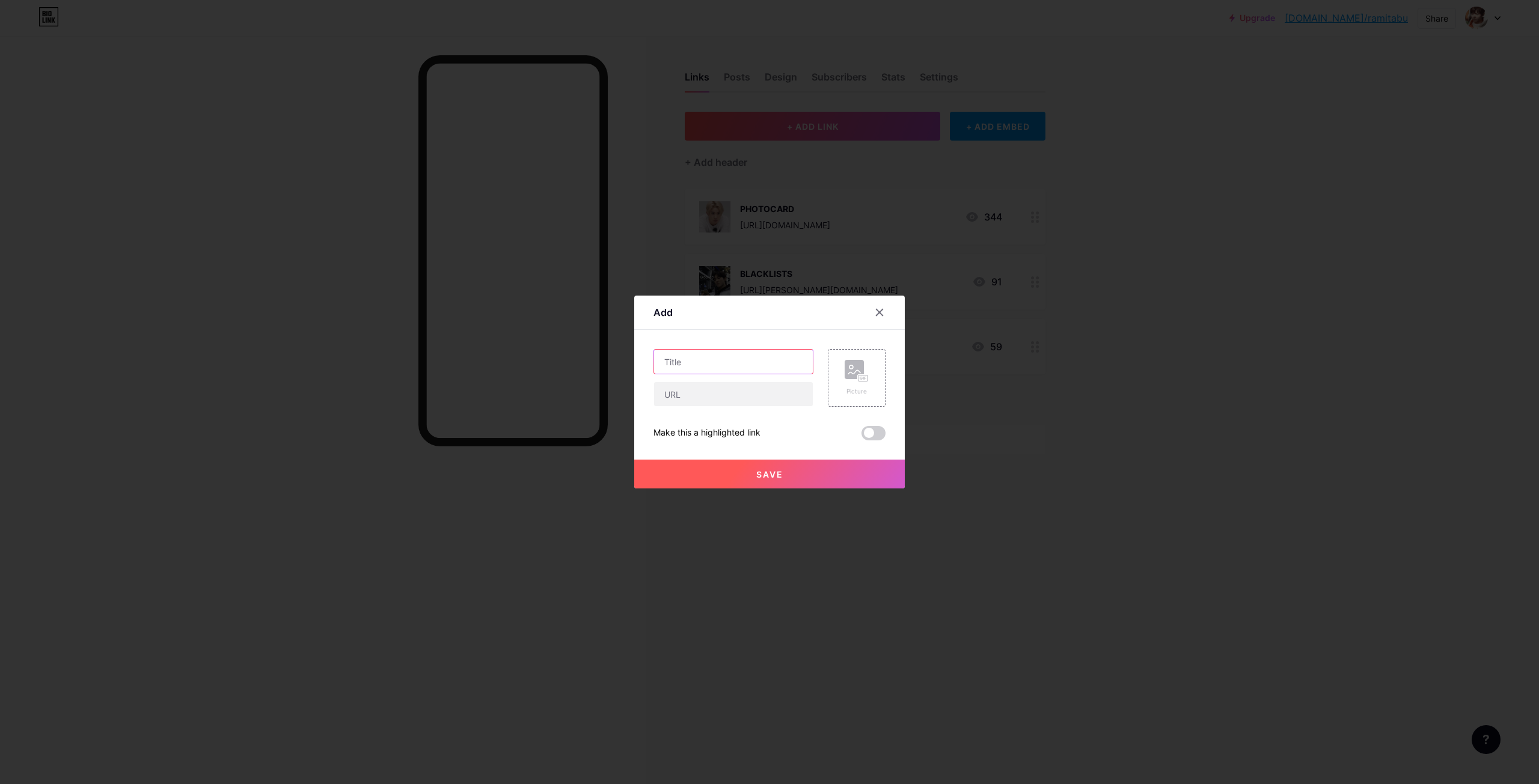
click at [775, 361] on input "text" at bounding box center [733, 361] width 159 height 24
type input "Tiktok"
click at [750, 399] on input "text" at bounding box center [733, 393] width 159 height 24
paste input "[URL][DOMAIN_NAME]"
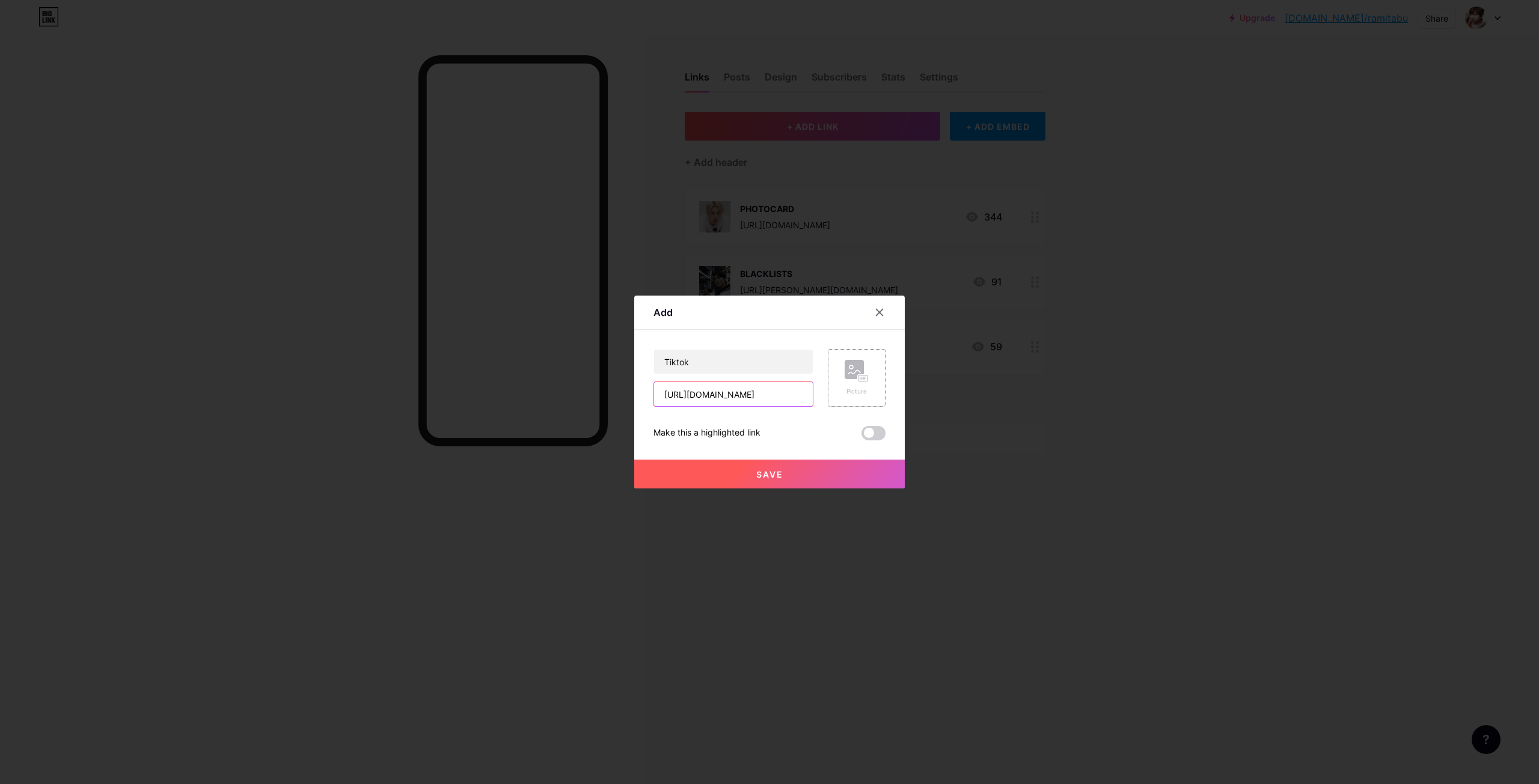
type input "[URL][DOMAIN_NAME]"
click at [869, 375] on div "Picture" at bounding box center [857, 378] width 58 height 58
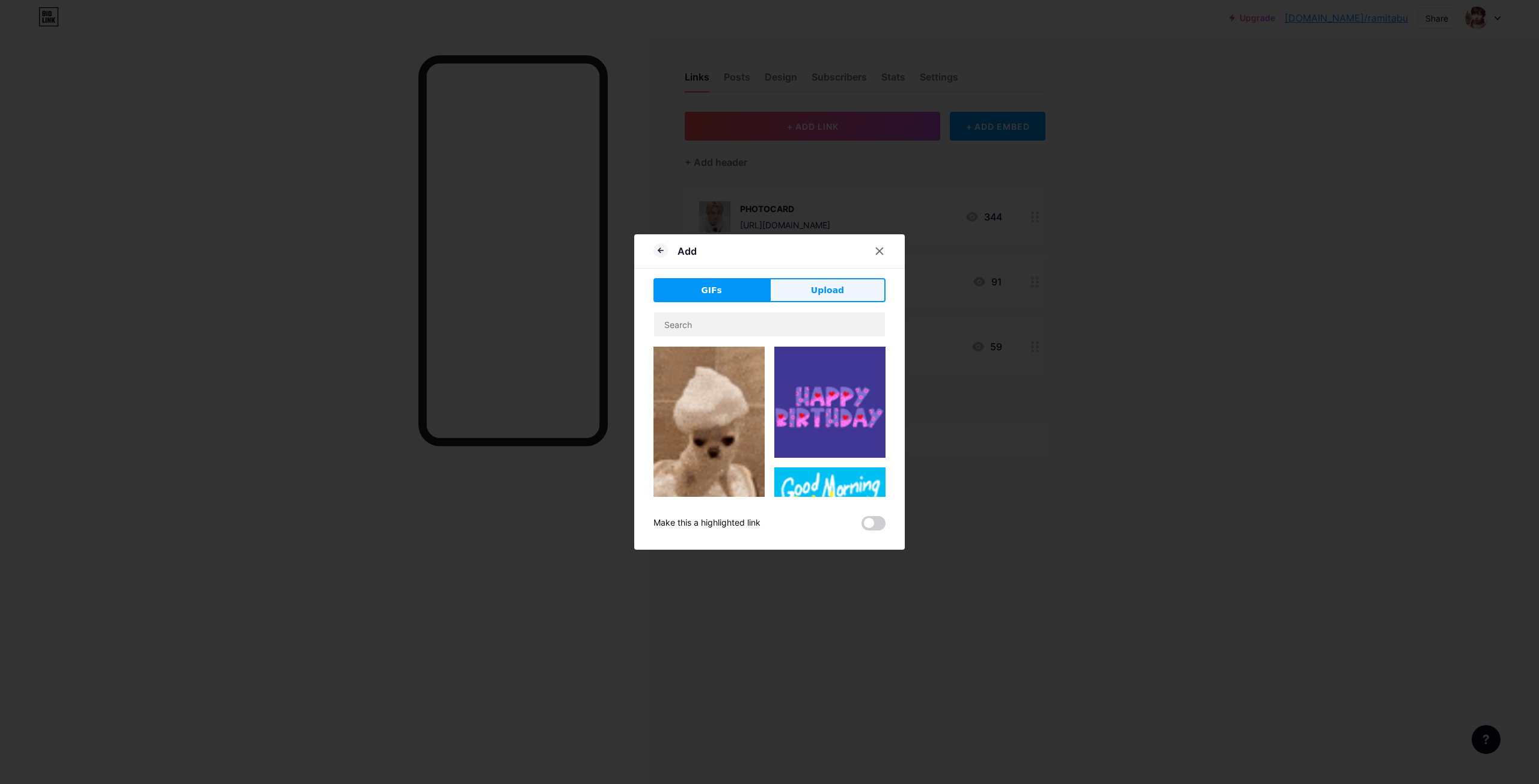
click at [820, 296] on span "Upload" at bounding box center [827, 290] width 33 height 12
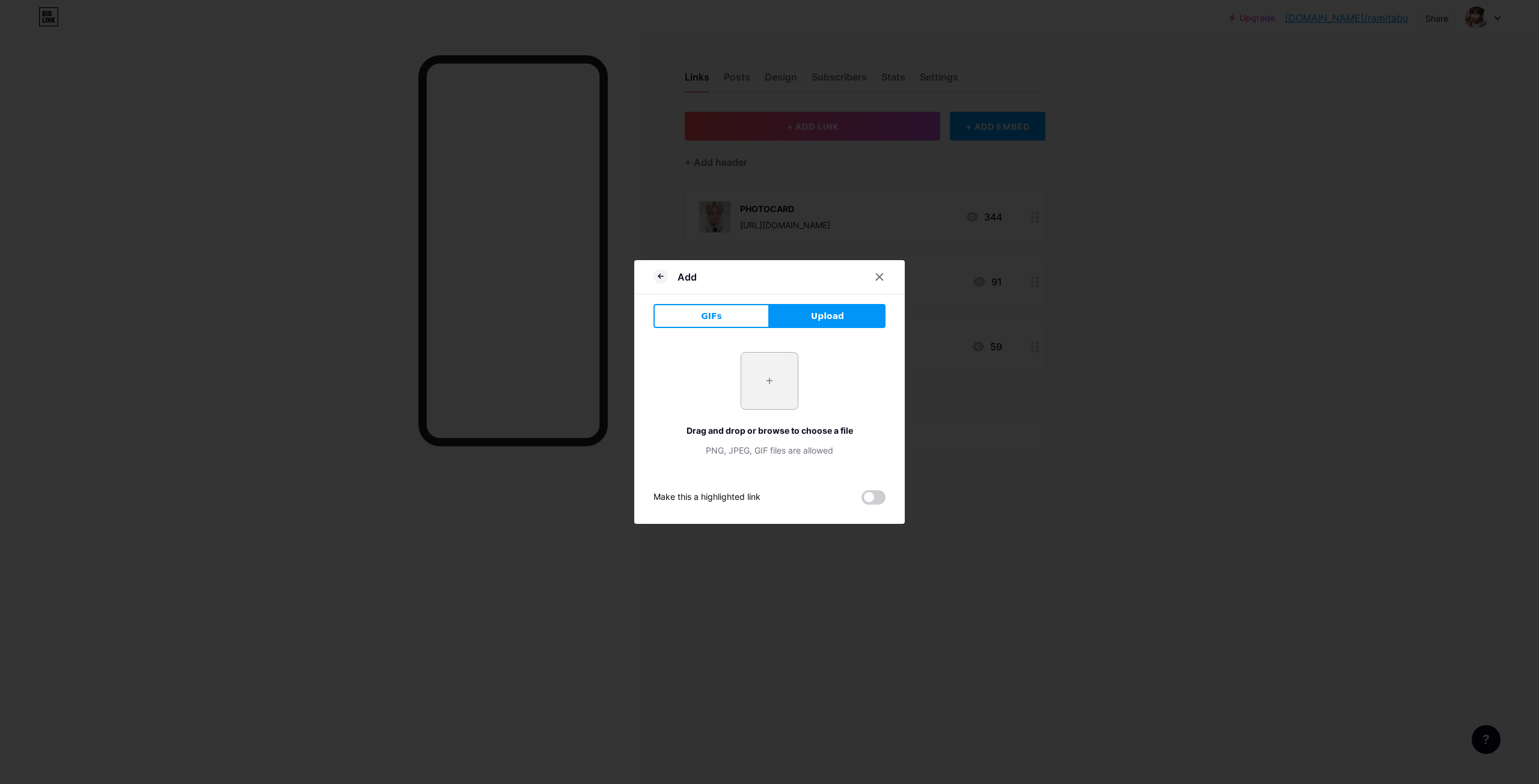
click at [756, 371] on input "file" at bounding box center [770, 381] width 56 height 56
type input "C:\fakepath\jvsticedefender-enhypen.gif"
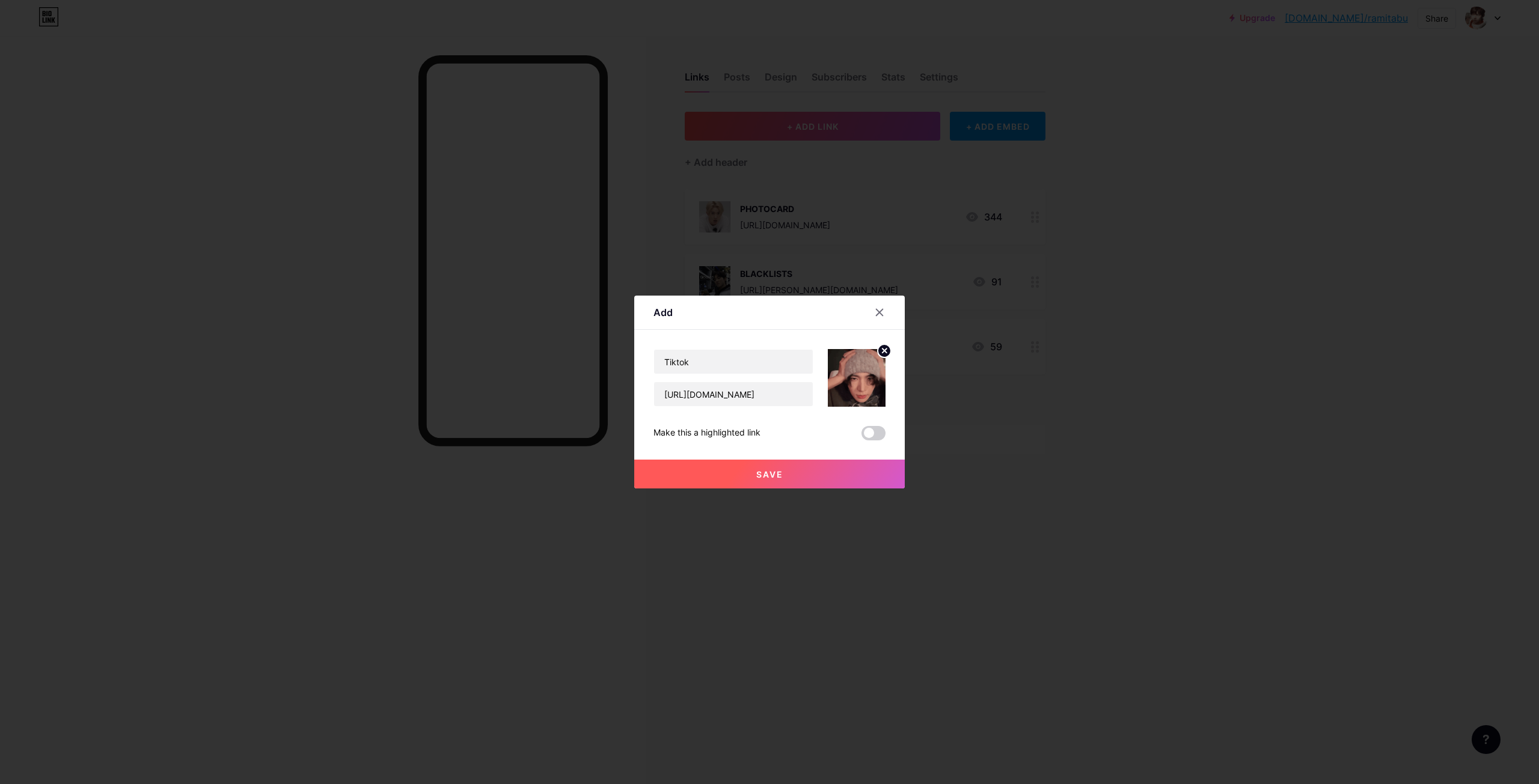
click at [781, 477] on span "Save" at bounding box center [770, 475] width 27 height 11
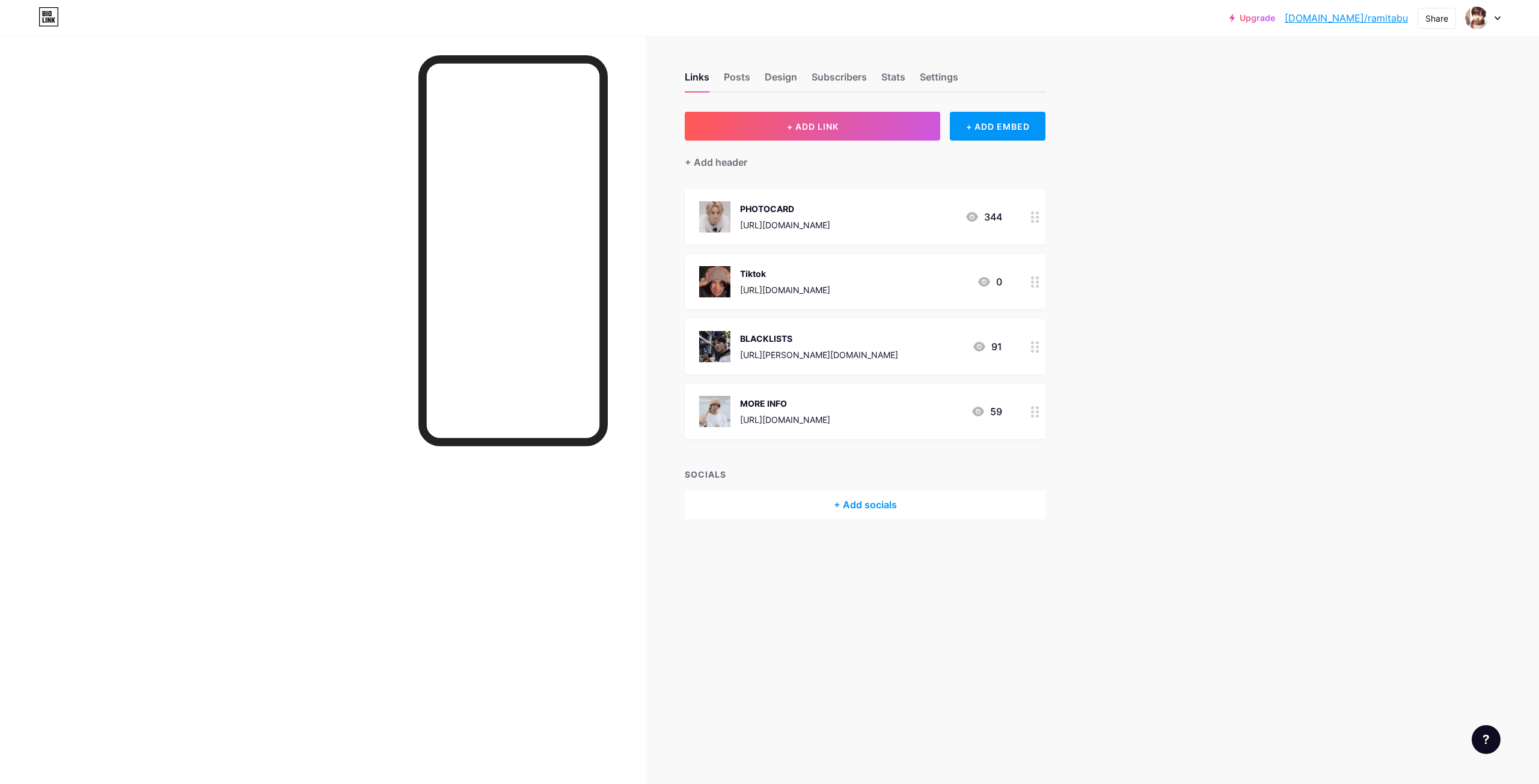
click at [1032, 278] on circle at bounding box center [1032, 278] width 3 height 3
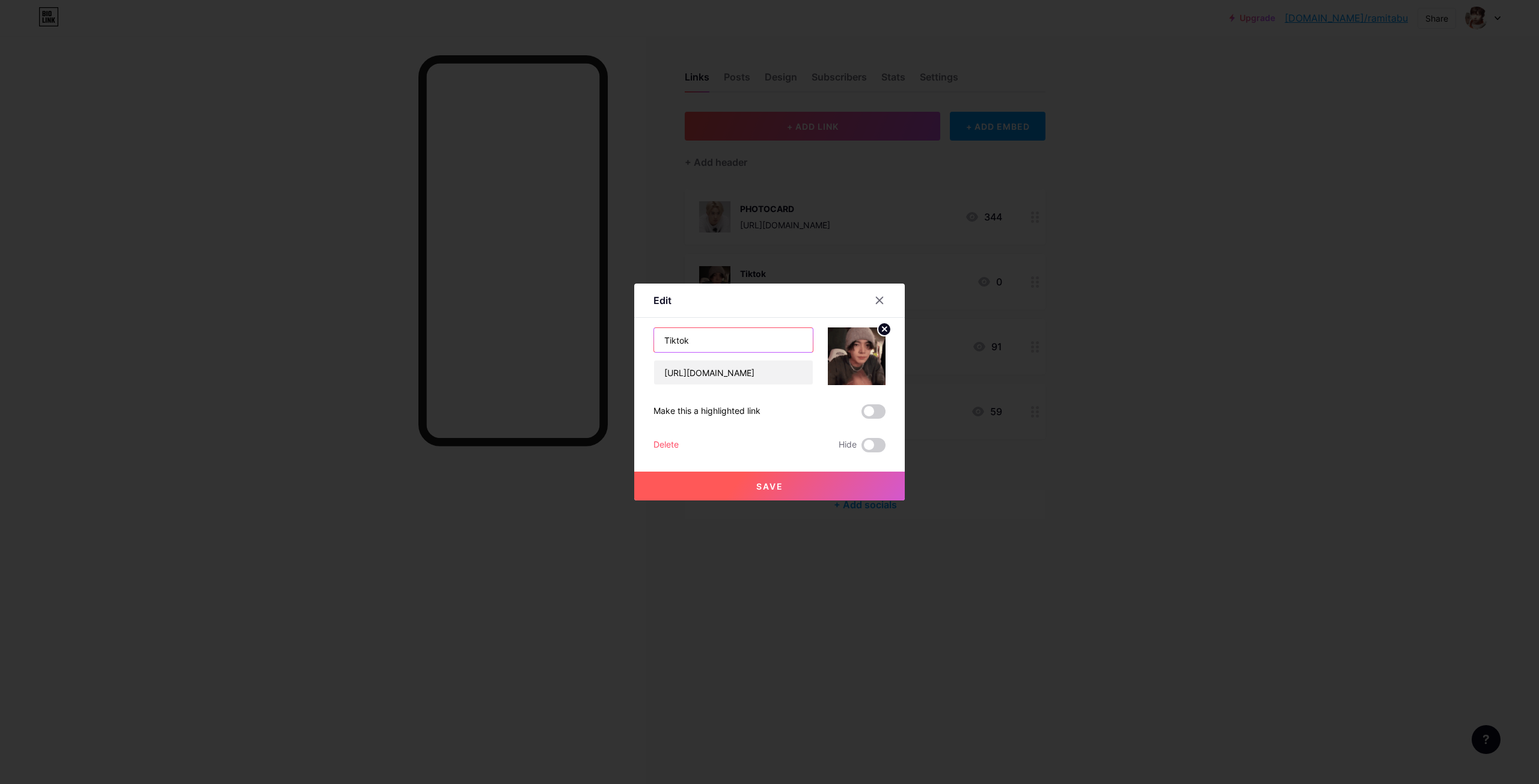
drag, startPoint x: 725, startPoint y: 340, endPoint x: 607, endPoint y: 335, distance: 118.1
click at [607, 335] on div "Edit Content YouTube Play YouTube video without leaving your page. ADD Vimeo Pl…" at bounding box center [770, 392] width 1539 height 784
type input "TIKTOK"
click at [763, 481] on span "Save" at bounding box center [770, 486] width 27 height 11
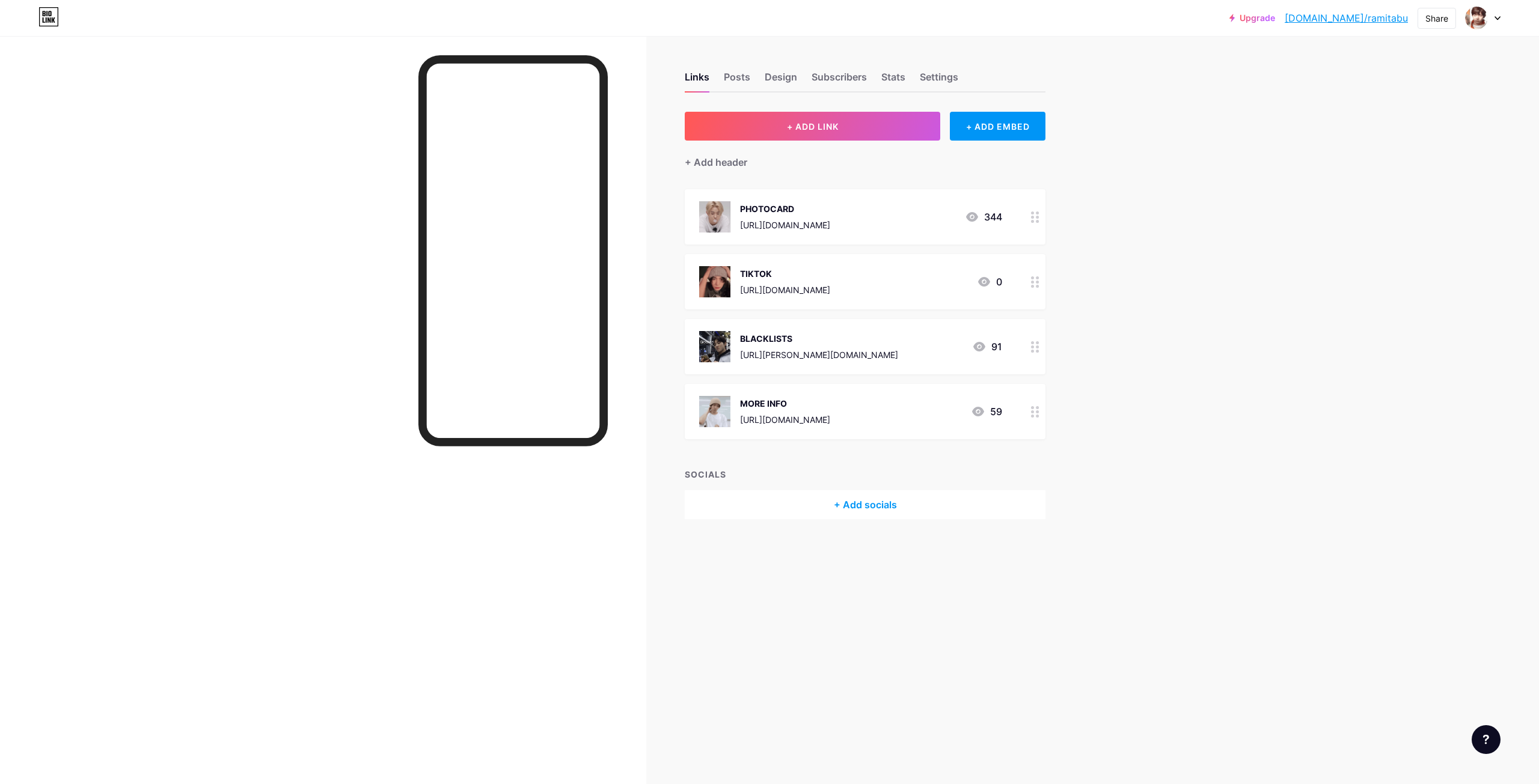
click at [1024, 279] on div "TIKTOK [URL][DOMAIN_NAME] 0" at bounding box center [865, 281] width 361 height 55
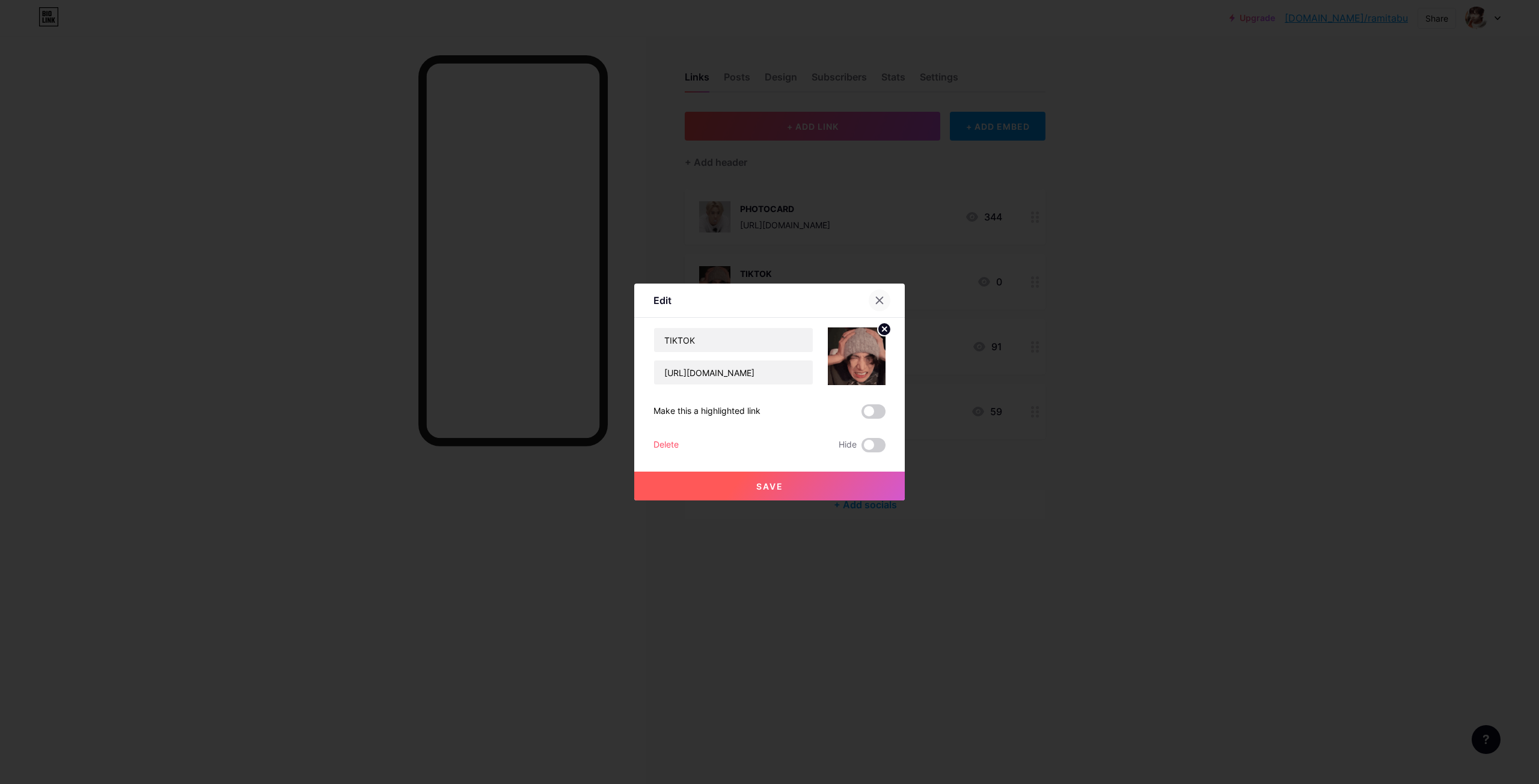
click at [881, 302] on icon at bounding box center [880, 301] width 7 height 7
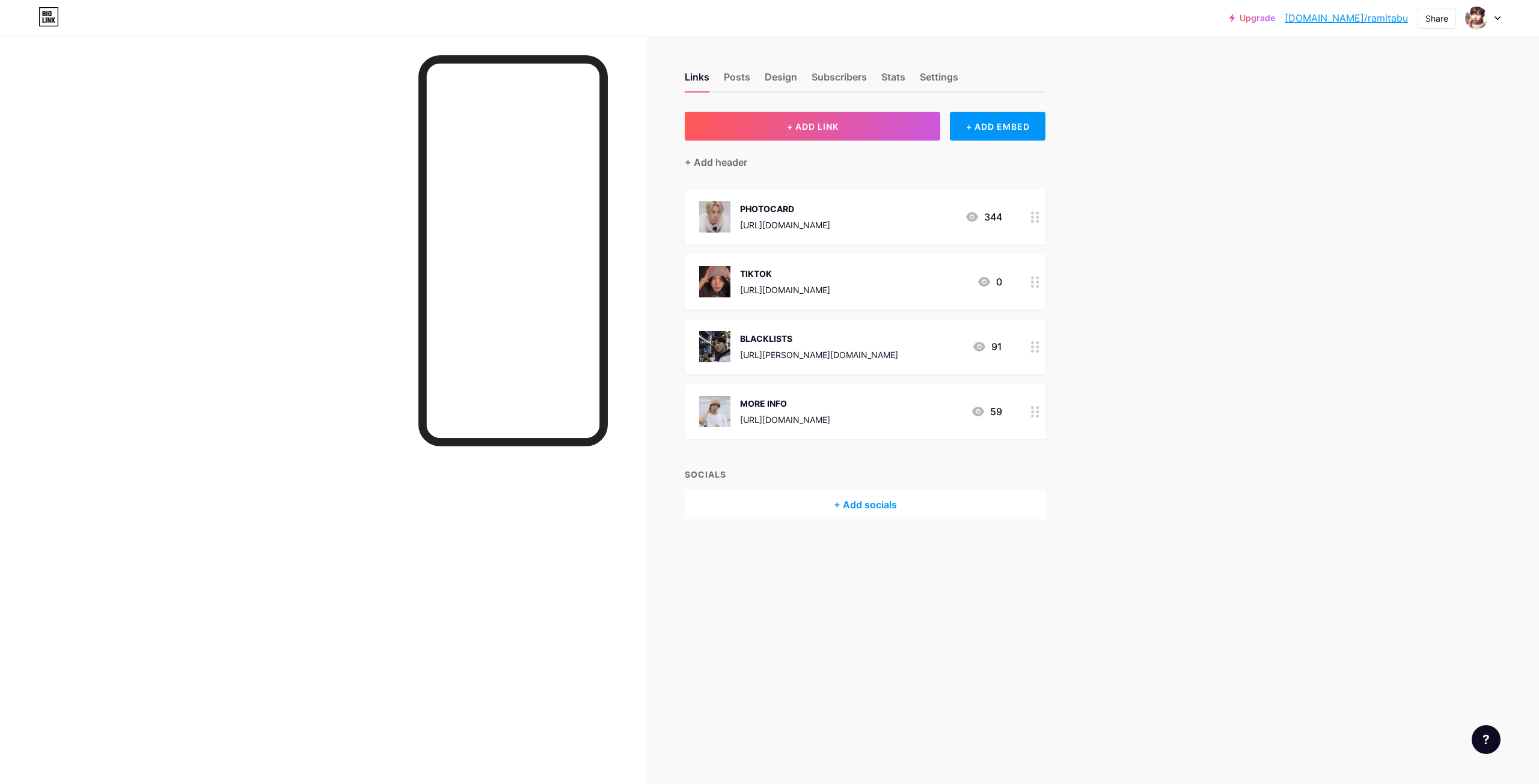
click at [911, 217] on div "PHOTOCARD [URL][DOMAIN_NAME] 344" at bounding box center [851, 217] width 303 height 32
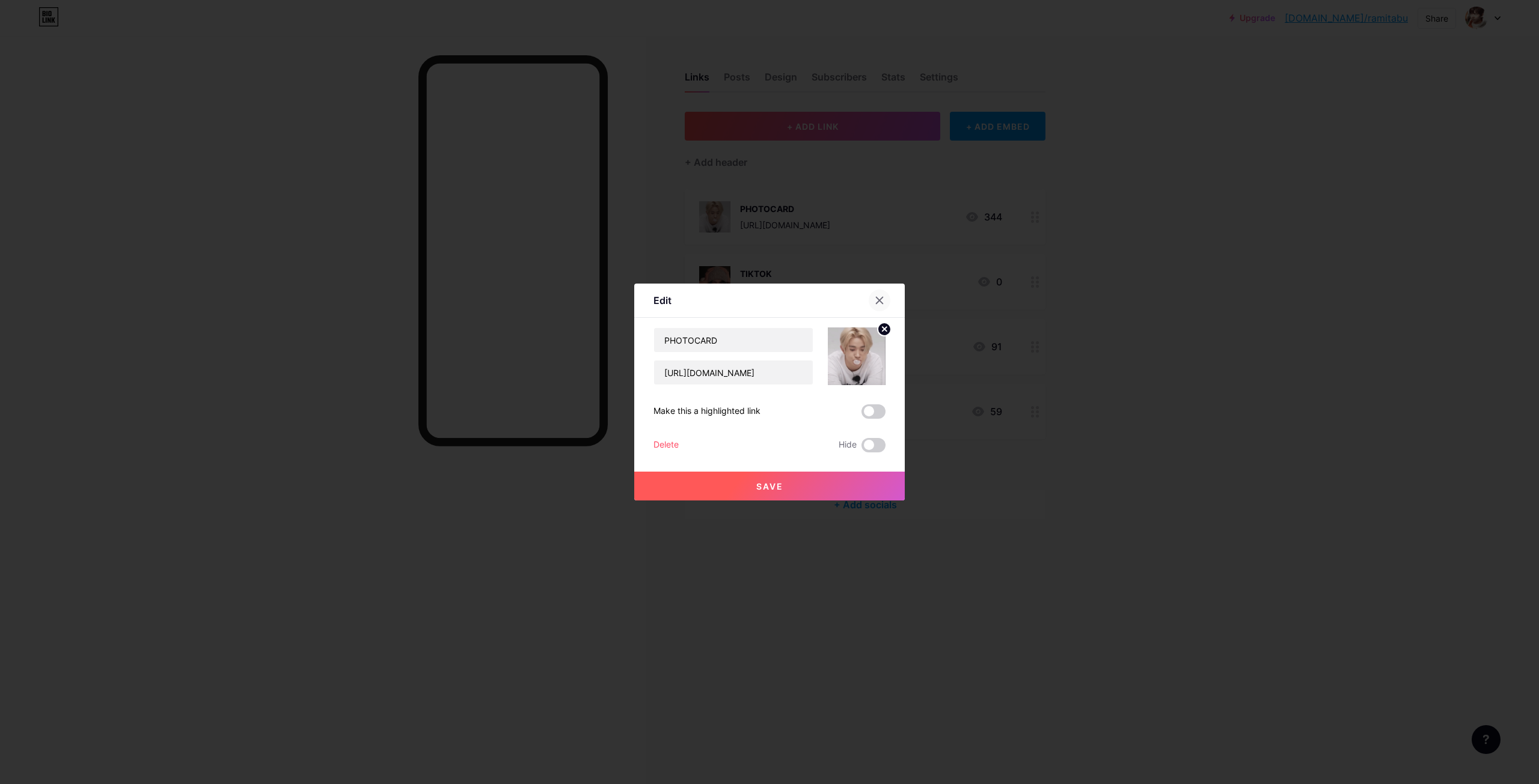
click at [885, 298] on div at bounding box center [879, 300] width 22 height 22
